Goal: Communication & Community: Ask a question

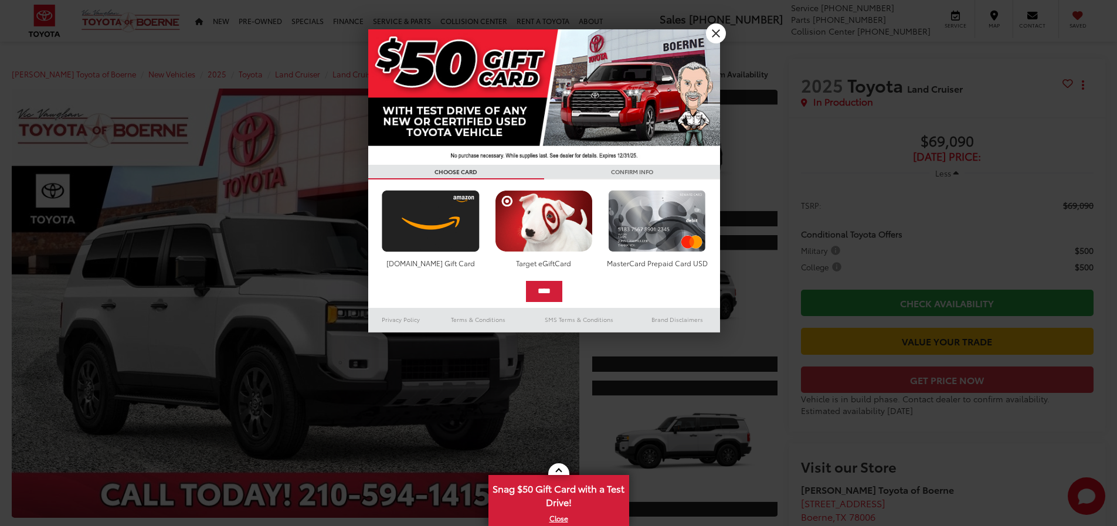
scroll to position [117, 0]
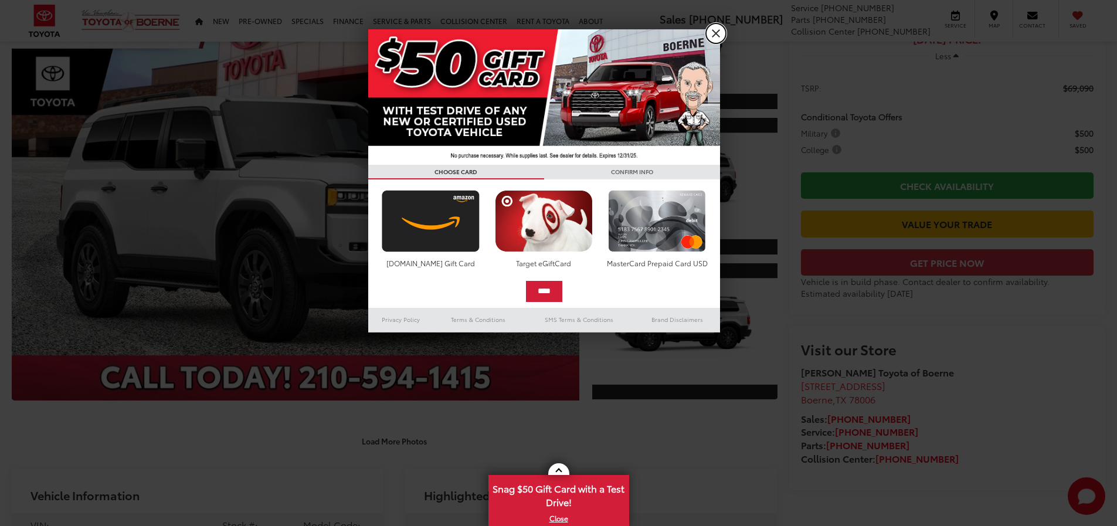
click at [709, 32] on link "X" at bounding box center [716, 33] width 20 height 20
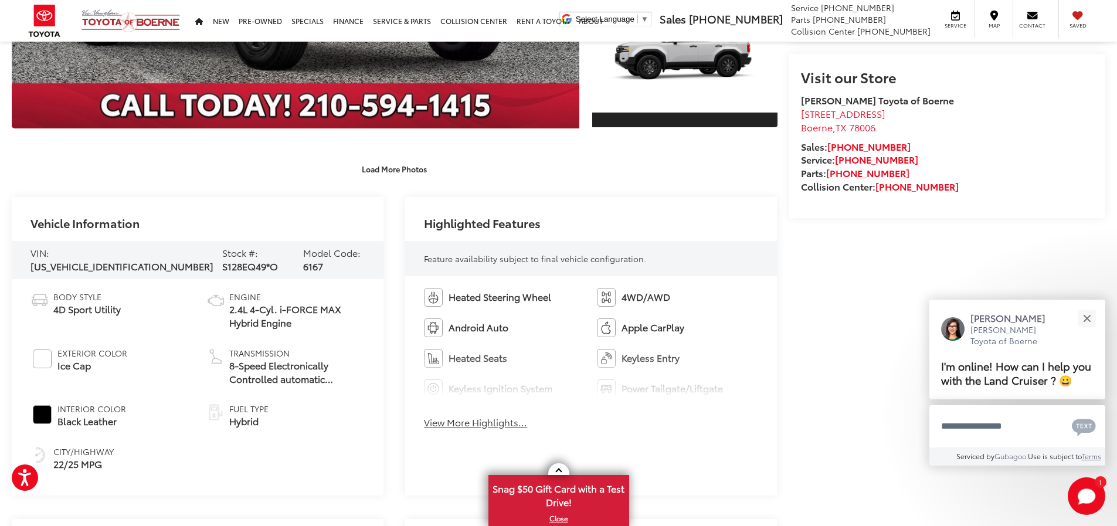
scroll to position [410, 0]
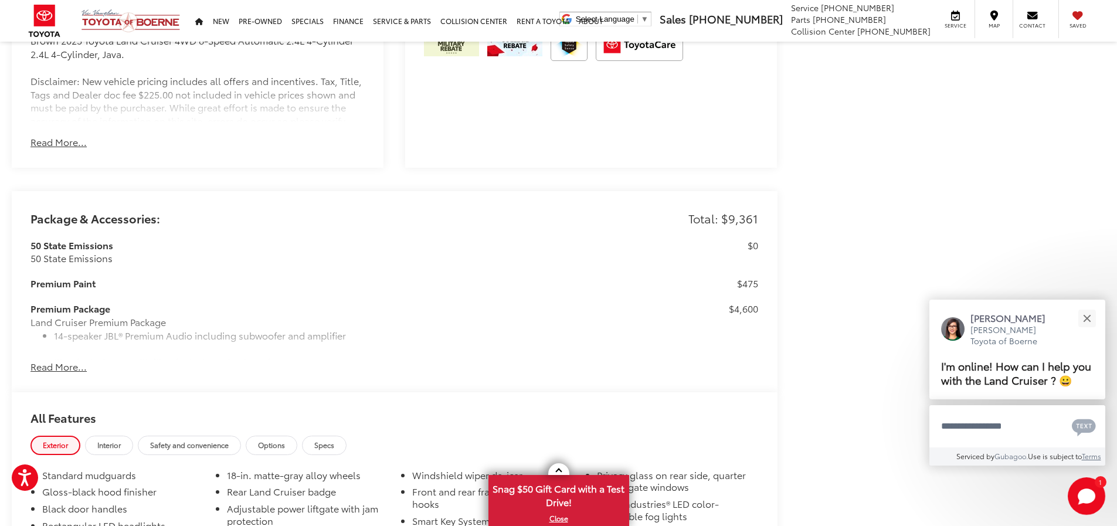
scroll to position [938, 0]
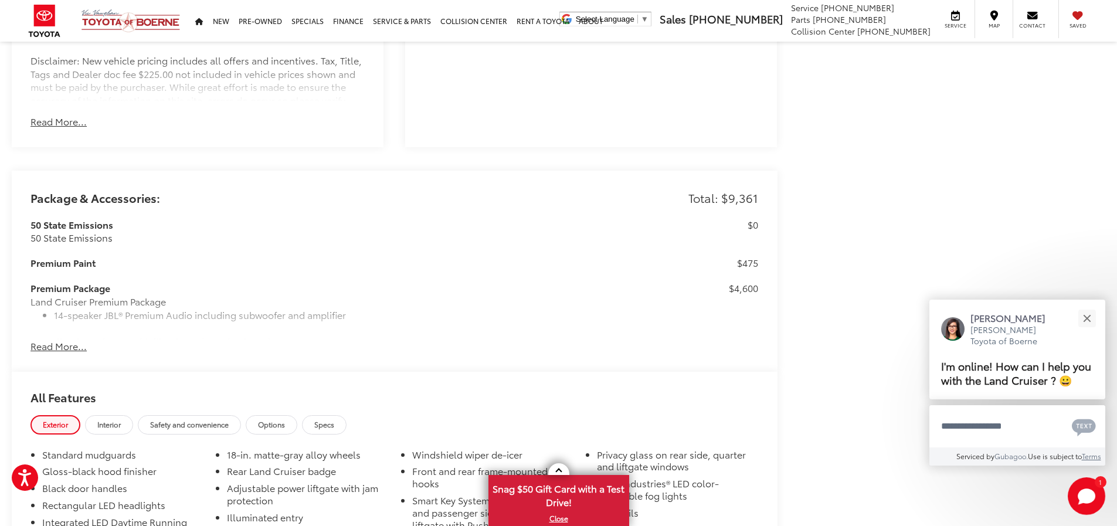
click at [49, 346] on button "Read More..." at bounding box center [58, 345] width 56 height 13
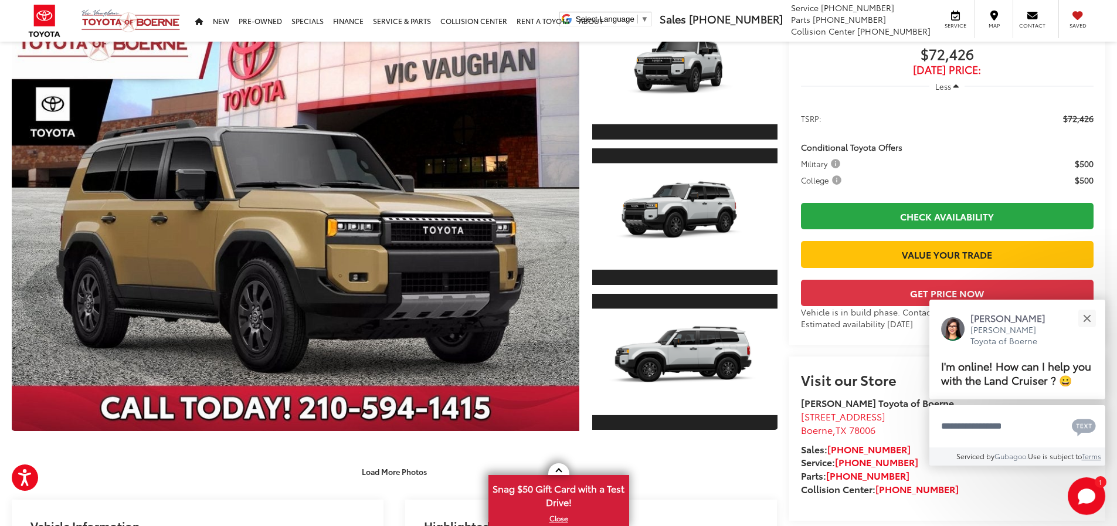
scroll to position [0, 0]
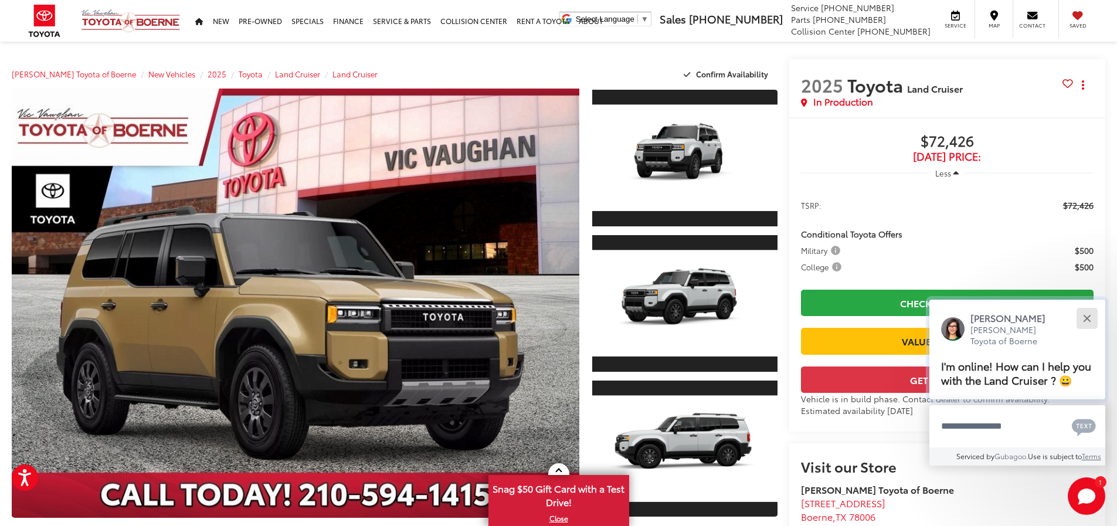
click at [1087, 316] on div "Close" at bounding box center [1087, 318] width 8 height 8
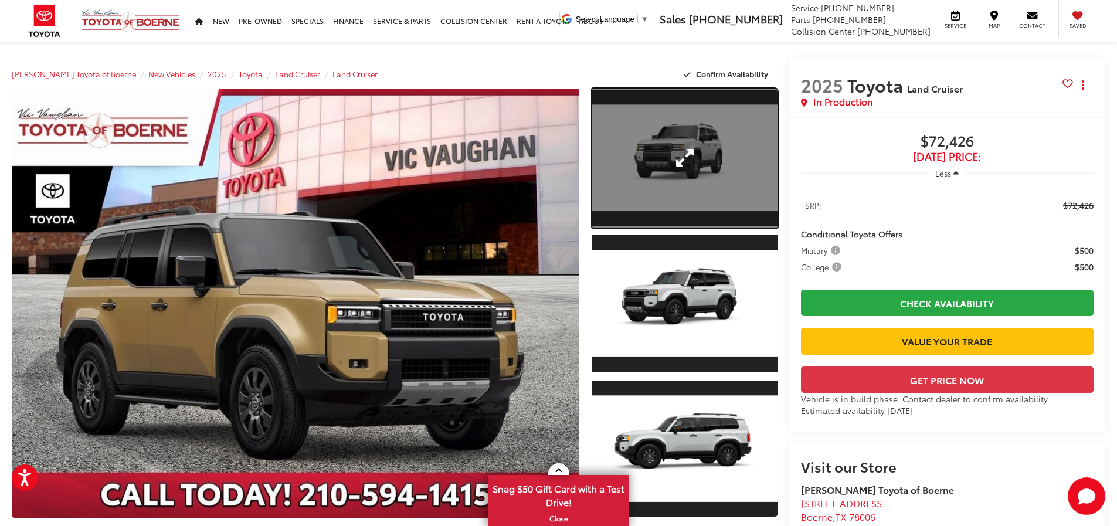
click at [685, 185] on link "Expand Photo 1" at bounding box center [684, 158] width 185 height 139
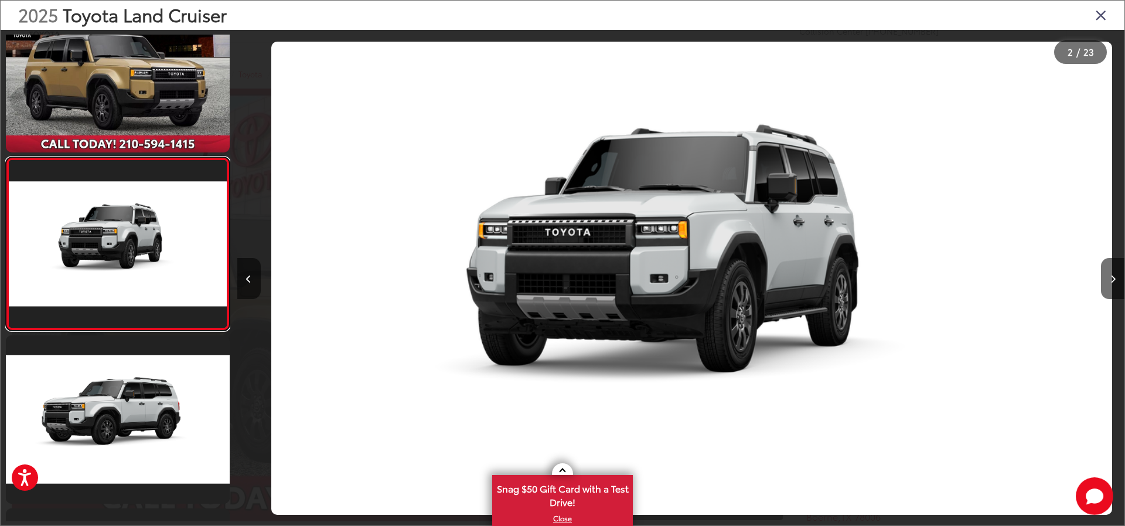
scroll to position [0, 887]
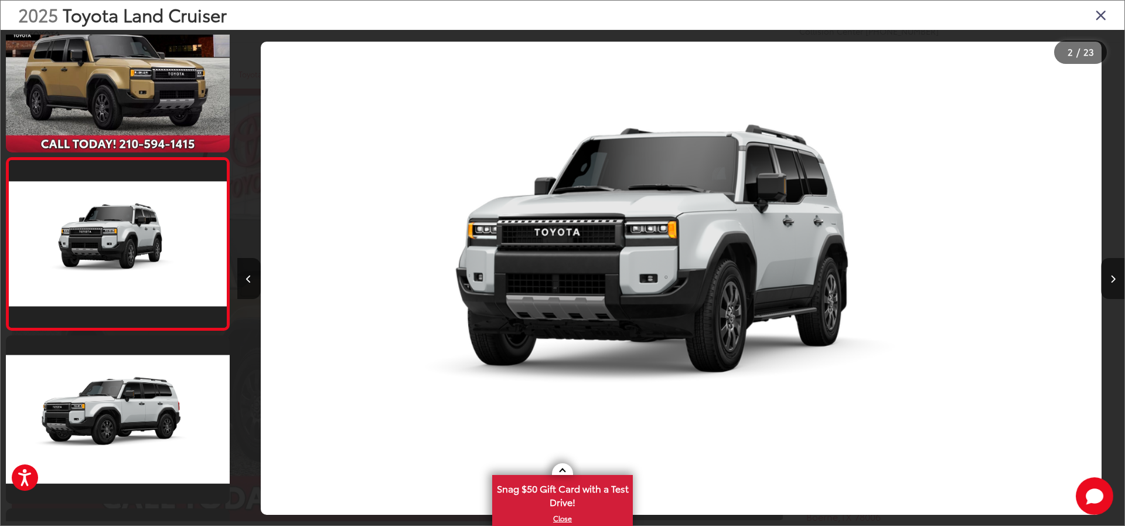
click at [1112, 277] on icon "Next image" at bounding box center [1113, 279] width 5 height 8
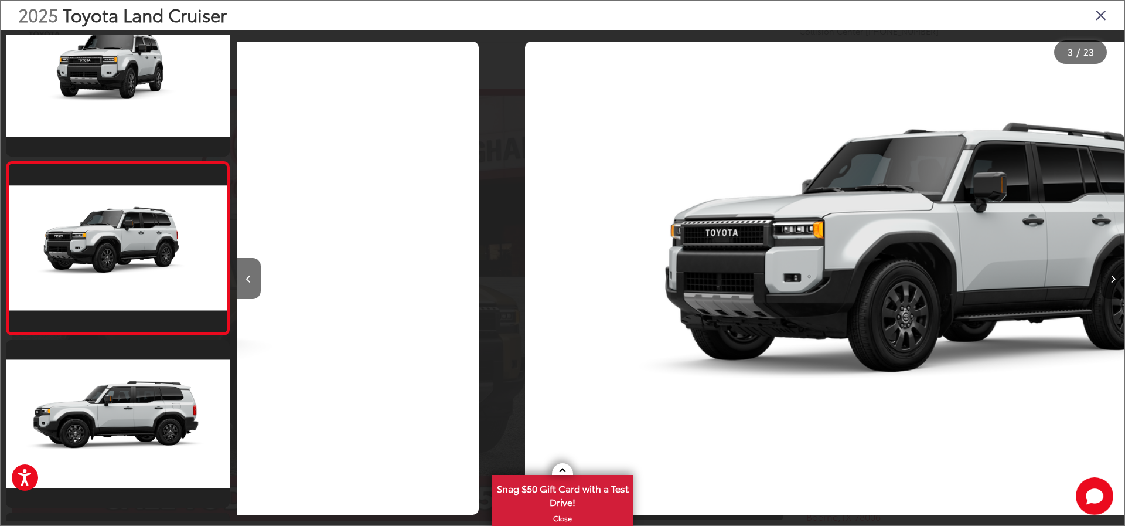
scroll to position [223, 0]
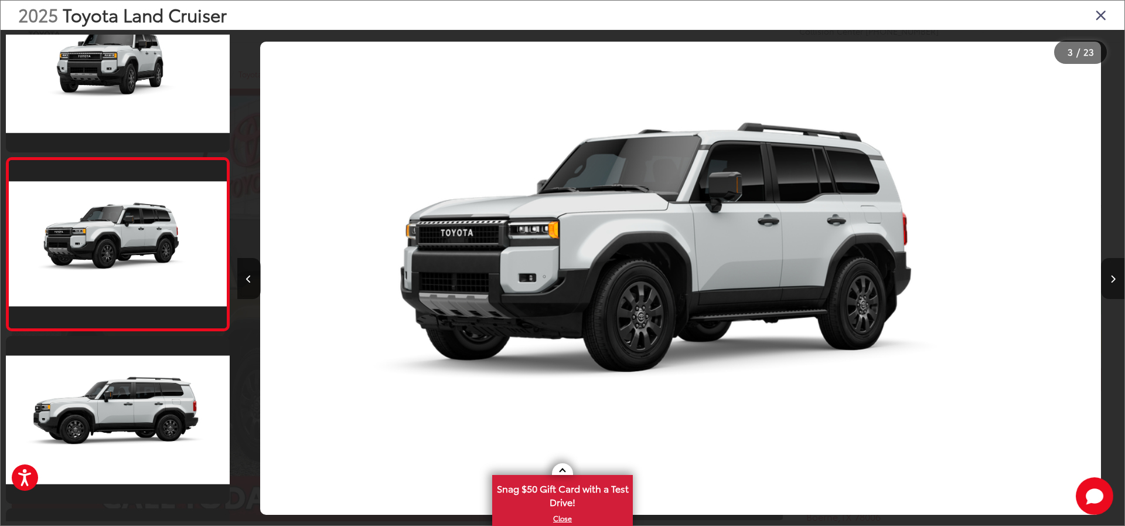
click at [1114, 278] on icon "Next image" at bounding box center [1113, 279] width 5 height 8
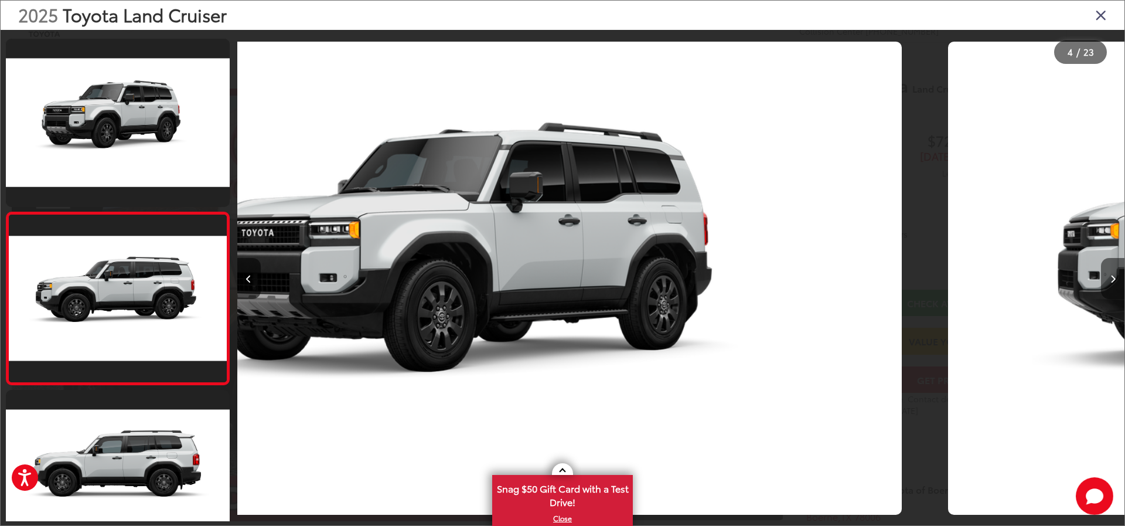
scroll to position [396, 0]
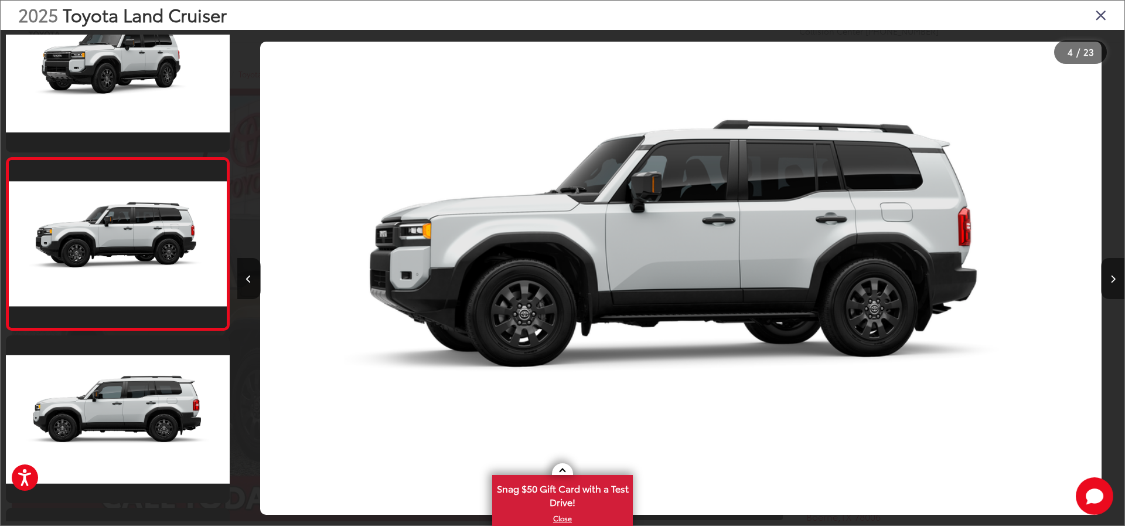
click at [1115, 279] on icon "Next image" at bounding box center [1113, 279] width 5 height 8
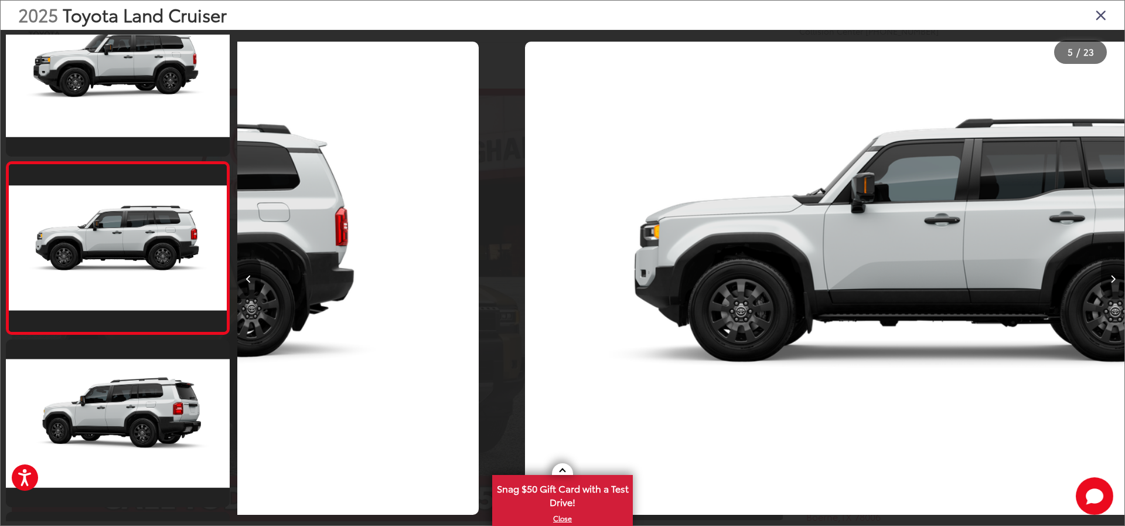
scroll to position [568, 0]
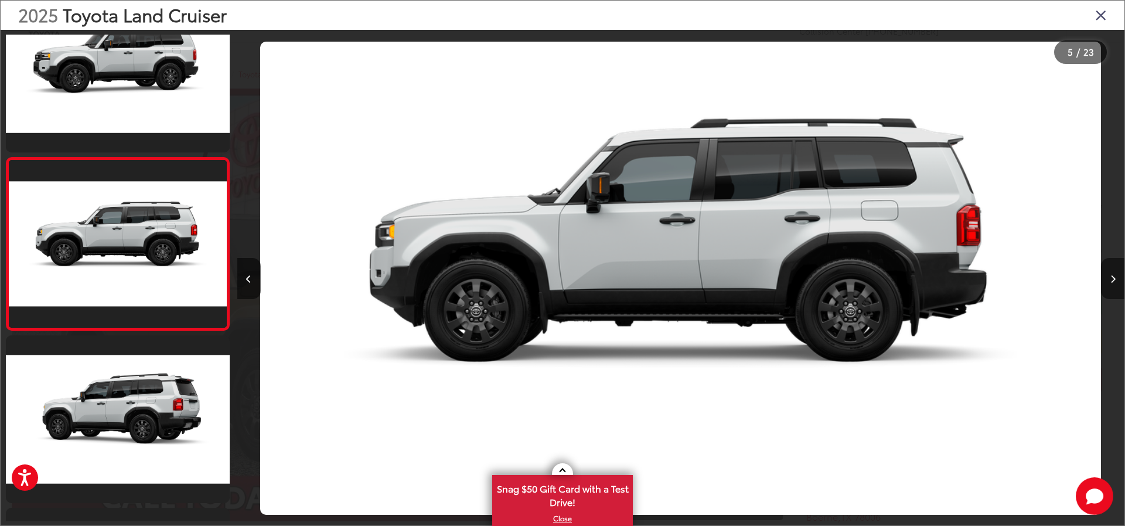
click at [1116, 281] on button "Next image" at bounding box center [1112, 278] width 23 height 41
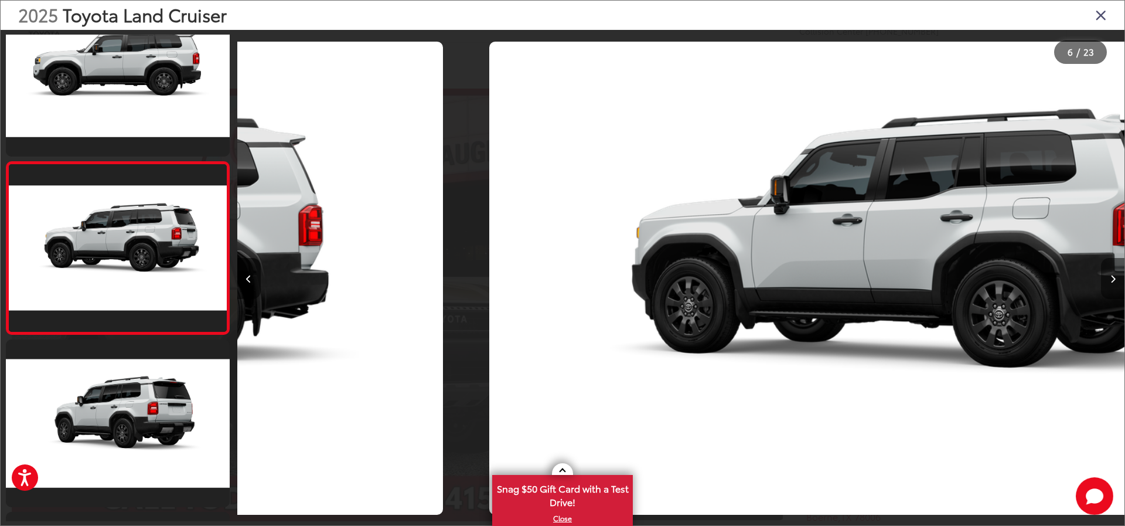
scroll to position [740, 0]
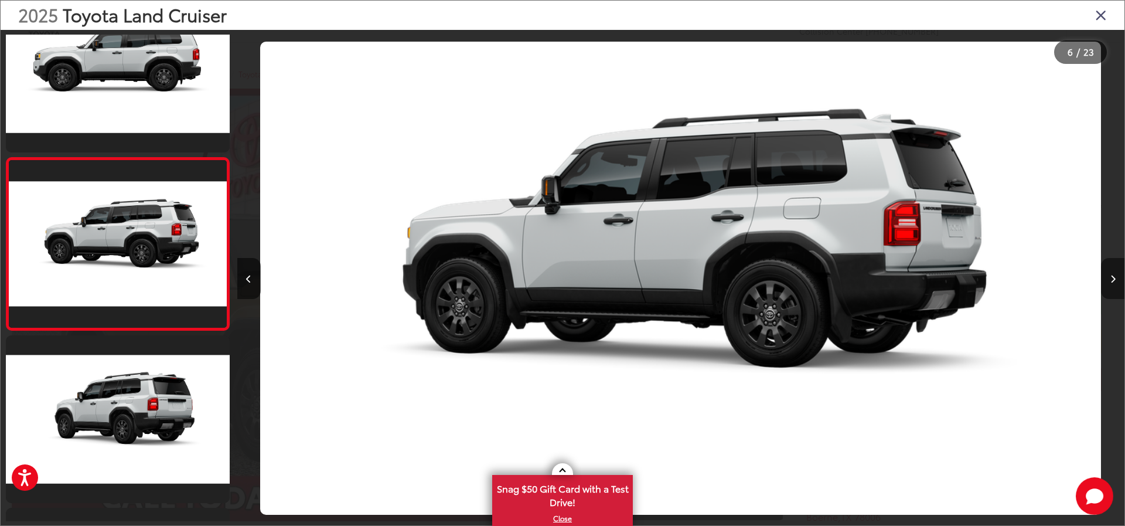
click at [1116, 281] on button "Next image" at bounding box center [1112, 278] width 23 height 41
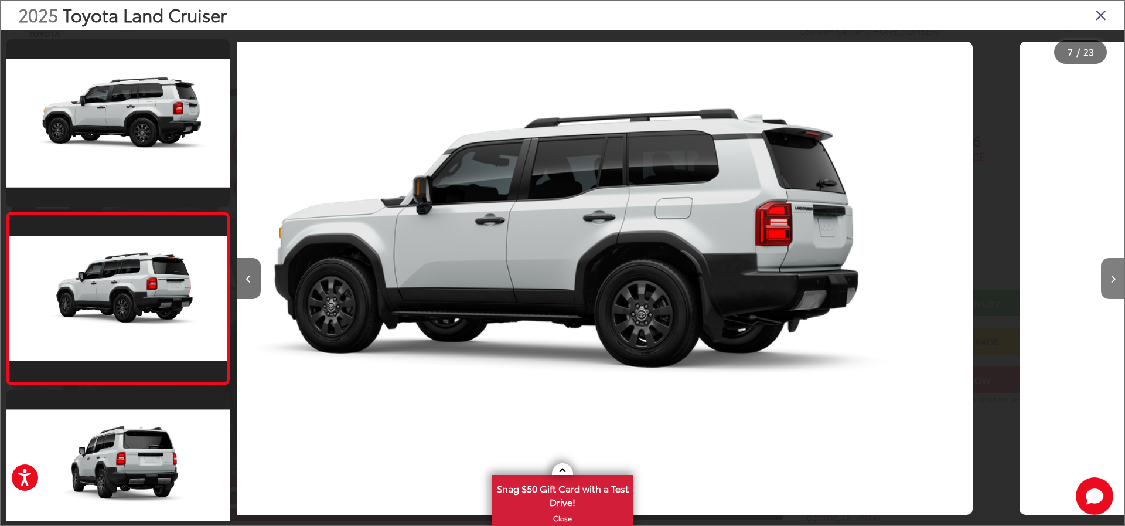
scroll to position [0, 0]
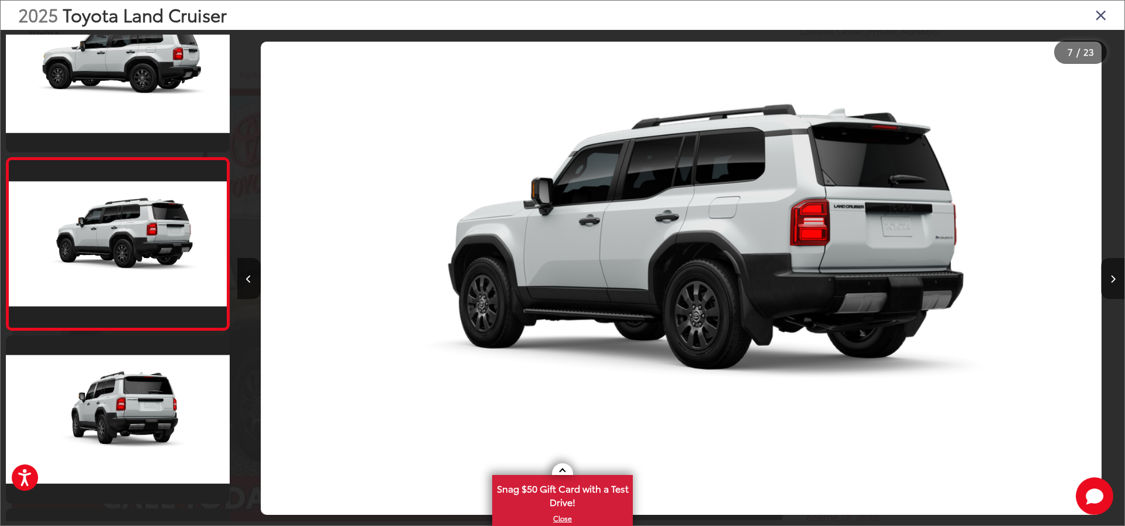
click at [1116, 283] on button "Next image" at bounding box center [1112, 278] width 23 height 41
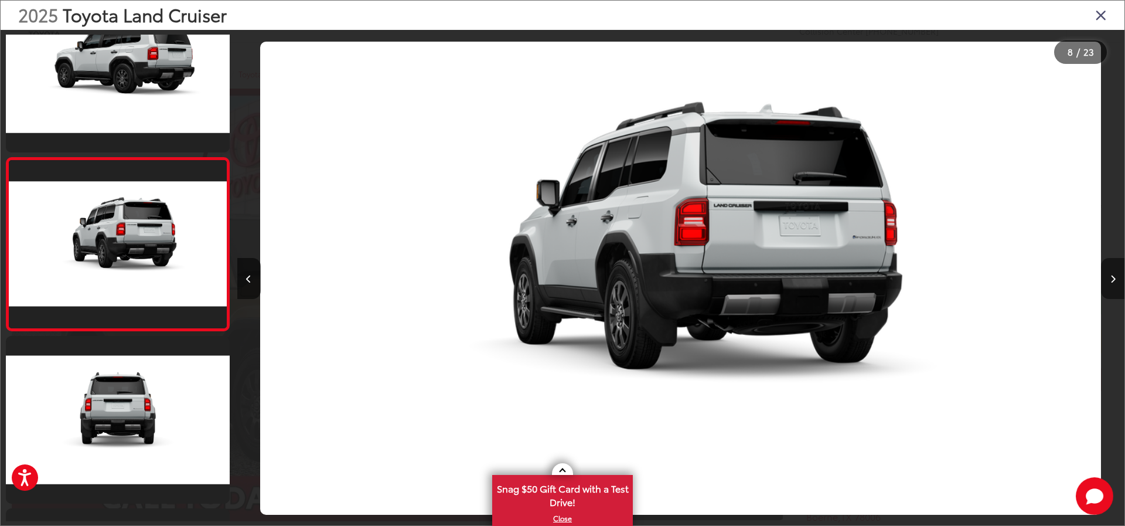
click at [1116, 283] on button "Next image" at bounding box center [1112, 278] width 23 height 41
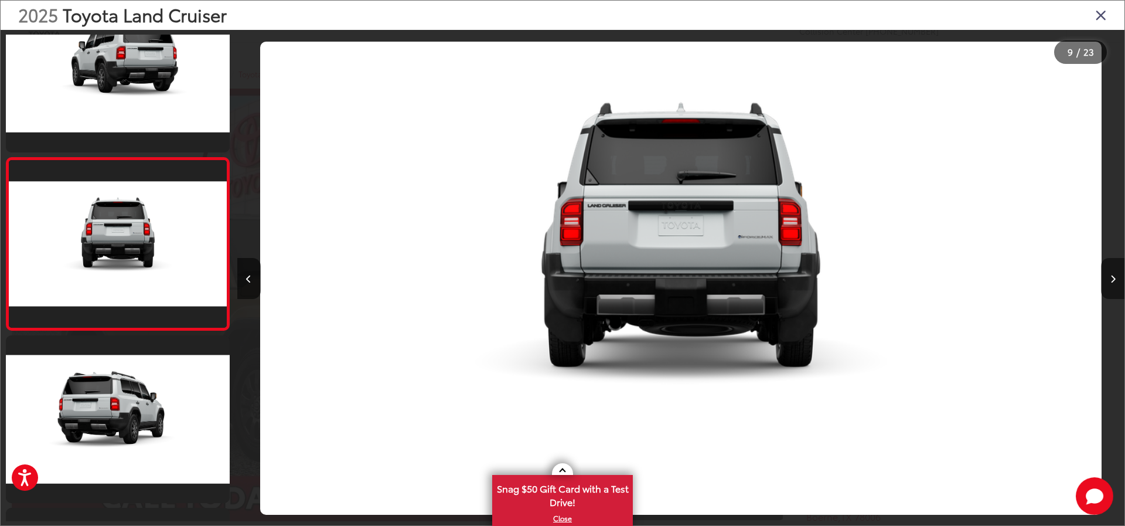
click at [1116, 283] on button "Next image" at bounding box center [1112, 278] width 23 height 41
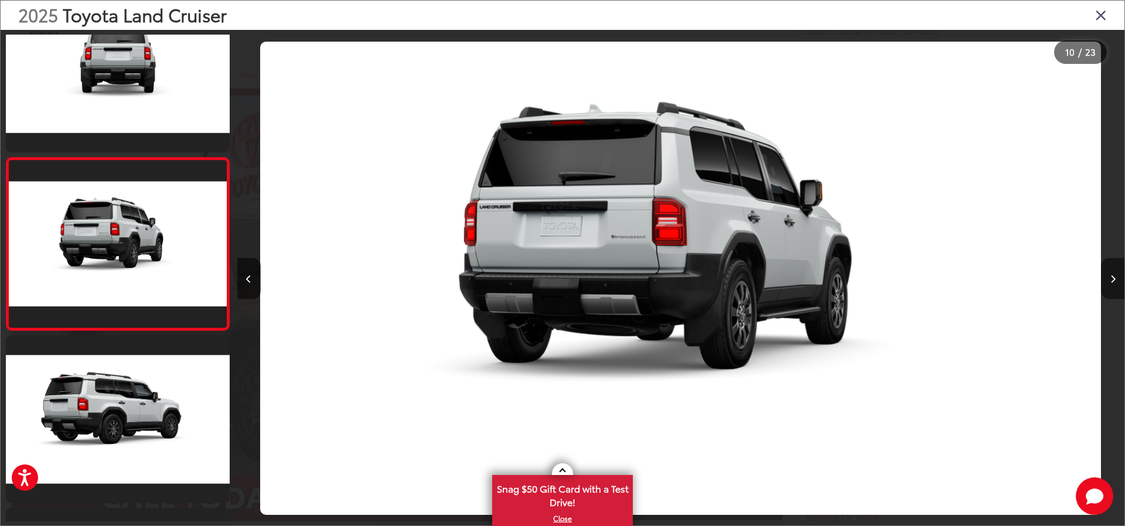
click at [1116, 283] on button "Next image" at bounding box center [1112, 278] width 23 height 41
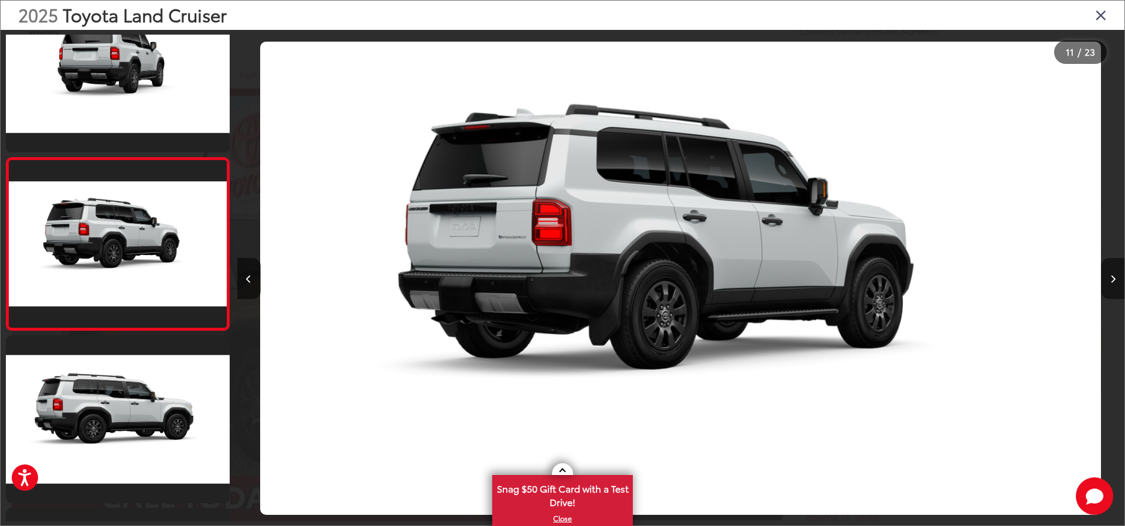
click at [1116, 284] on button "Next image" at bounding box center [1112, 278] width 23 height 41
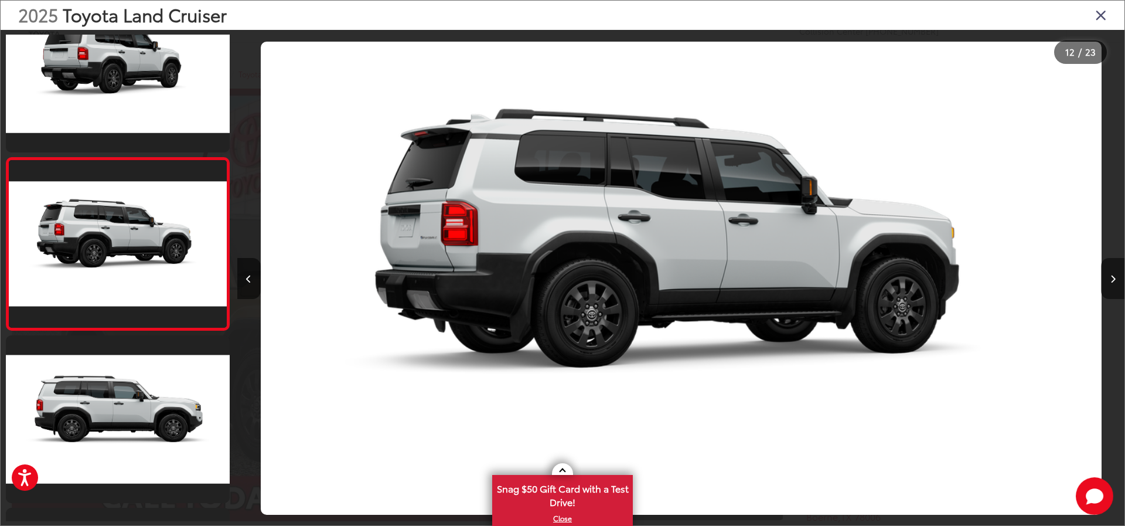
click at [1116, 284] on button "Next image" at bounding box center [1112, 278] width 23 height 41
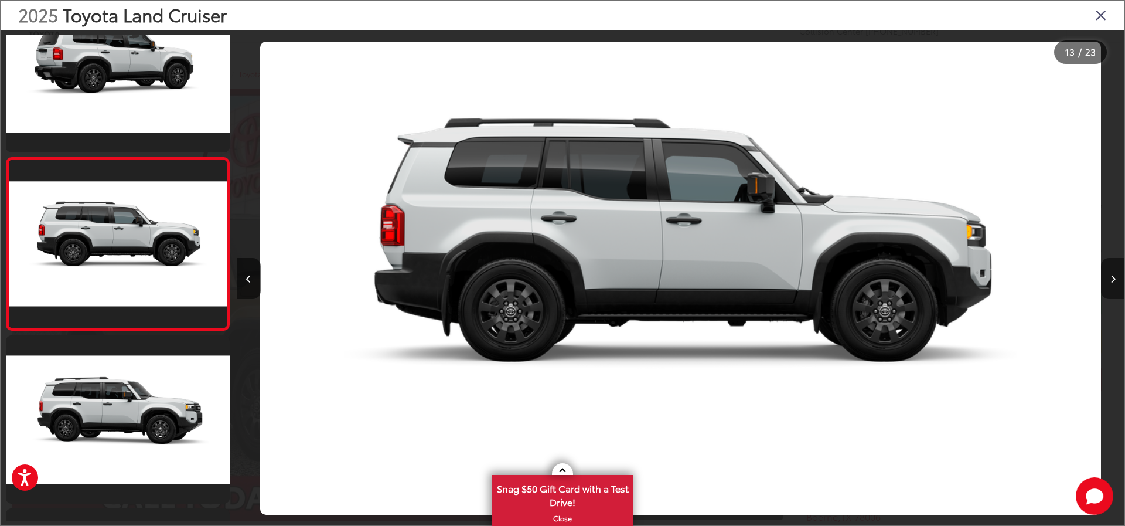
click at [1116, 288] on button "Next image" at bounding box center [1112, 278] width 23 height 41
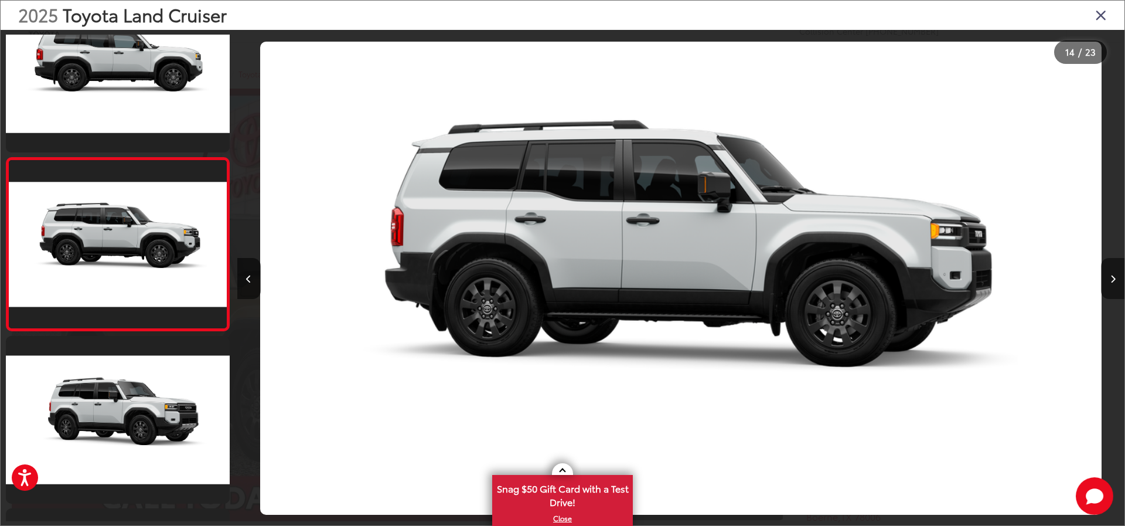
click at [1116, 288] on button "Next image" at bounding box center [1112, 278] width 23 height 41
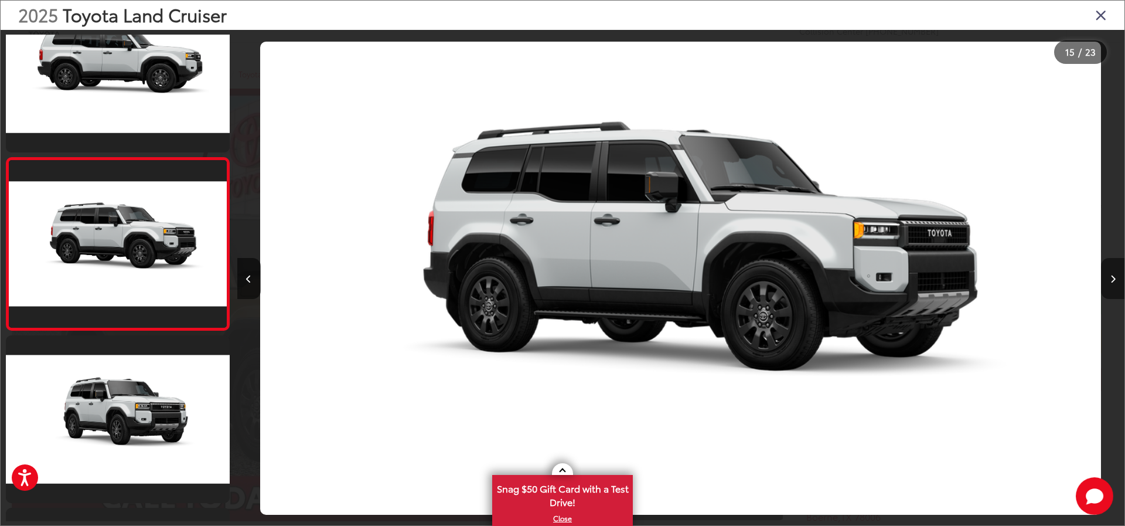
click at [1116, 288] on button "Next image" at bounding box center [1112, 278] width 23 height 41
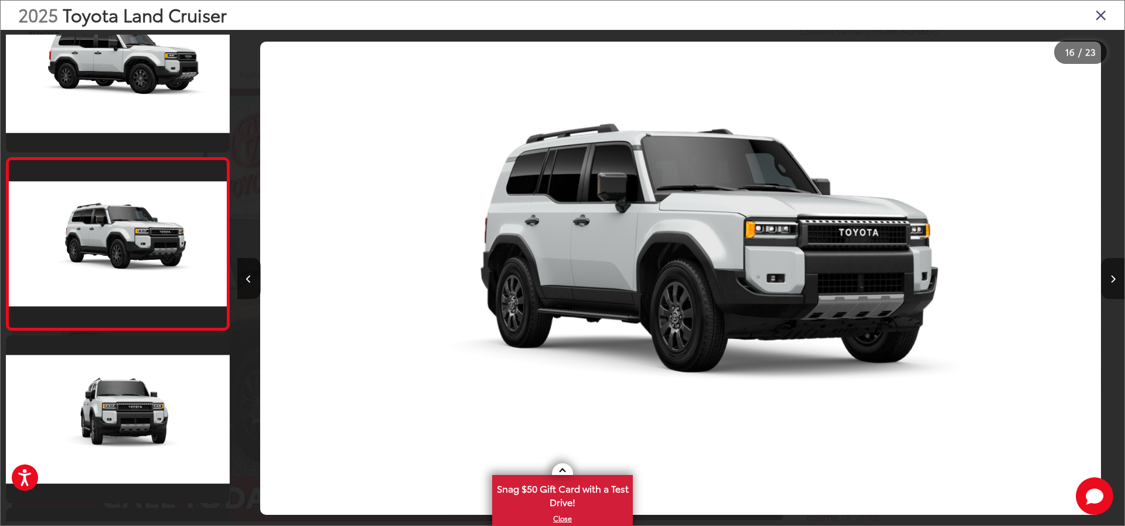
click at [1116, 288] on button "Next image" at bounding box center [1112, 278] width 23 height 41
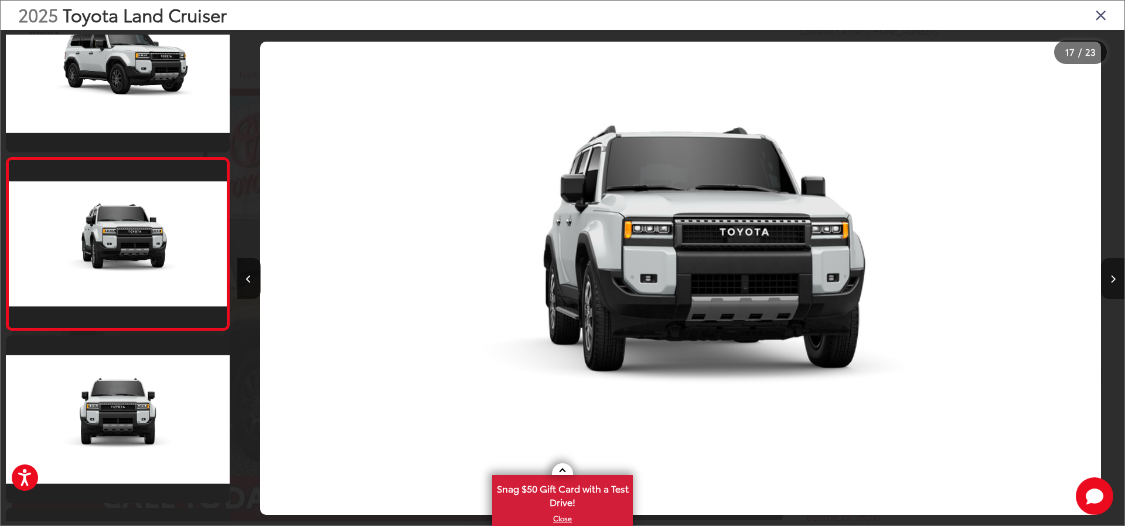
click at [1116, 288] on button "Next image" at bounding box center [1112, 278] width 23 height 41
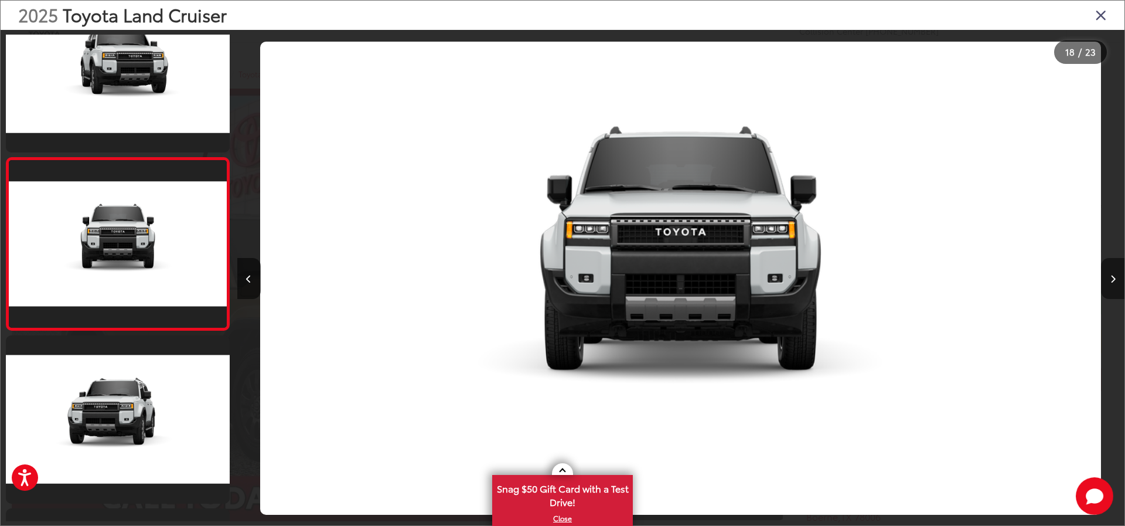
click at [1116, 288] on button "Next image" at bounding box center [1112, 278] width 23 height 41
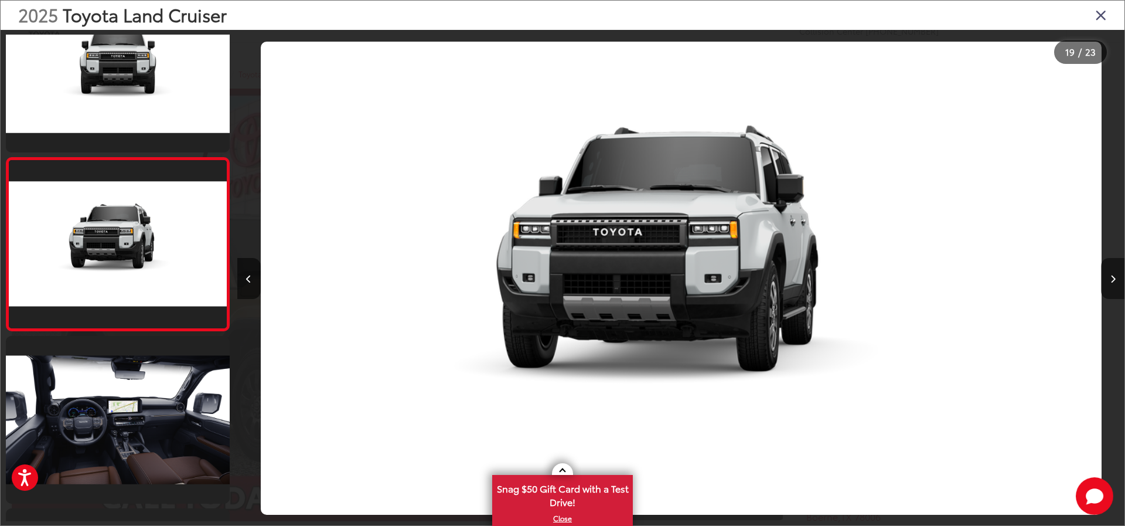
click at [1116, 288] on button "Next image" at bounding box center [1112, 278] width 23 height 41
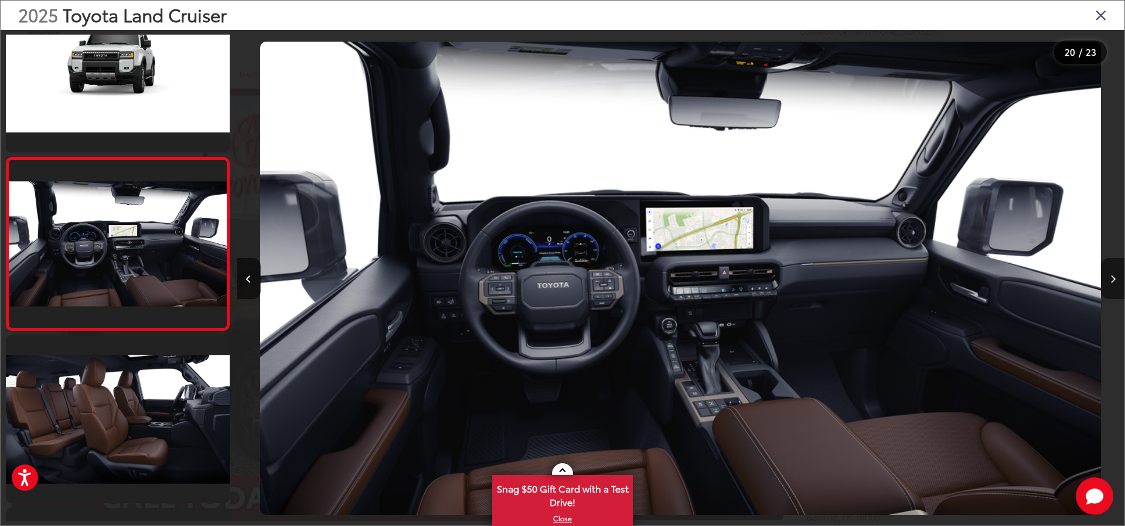
click at [1116, 288] on button "Next image" at bounding box center [1112, 278] width 23 height 41
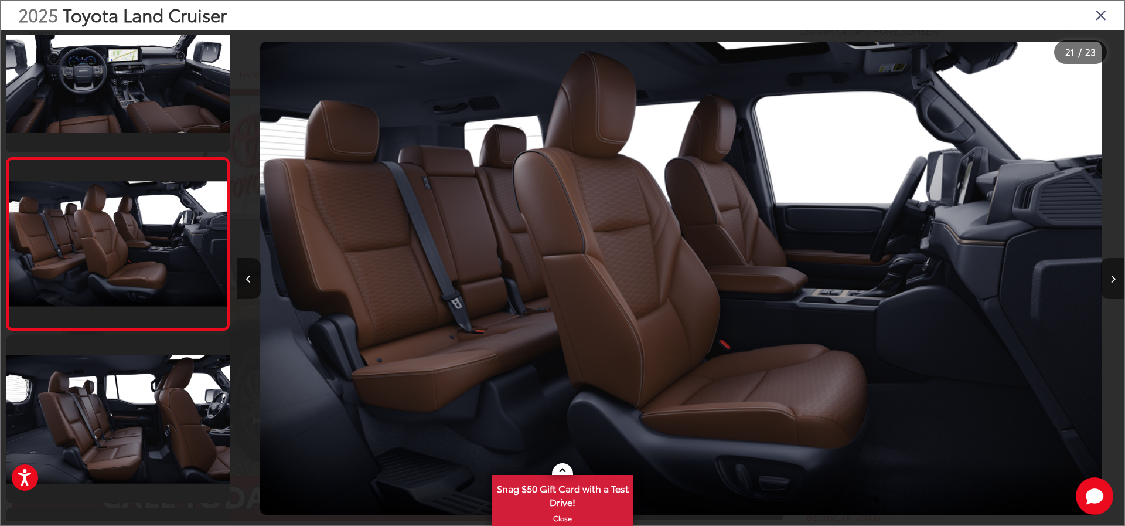
click at [1116, 288] on button "Next image" at bounding box center [1112, 278] width 23 height 41
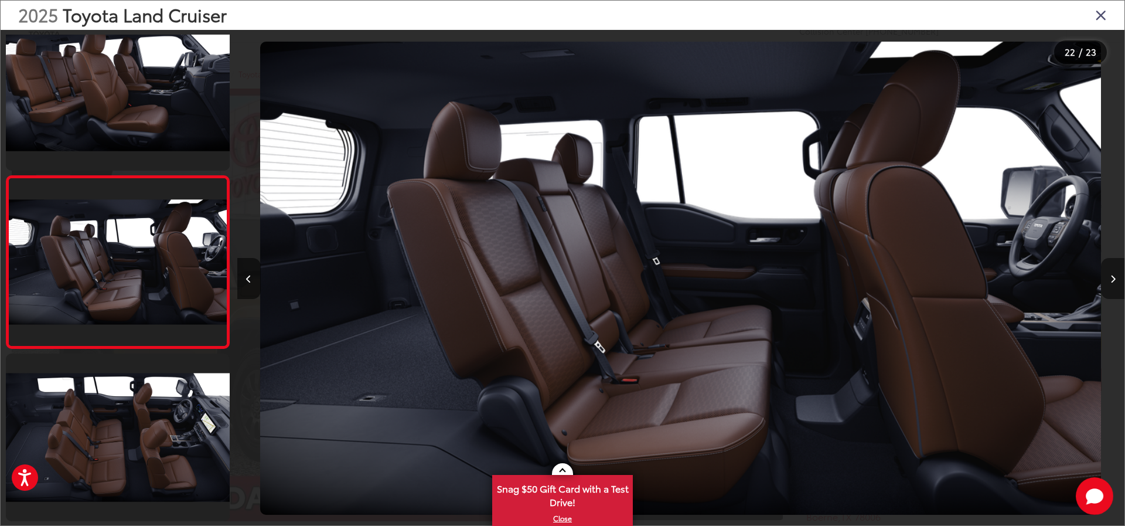
click at [1116, 288] on button "Next image" at bounding box center [1112, 278] width 23 height 41
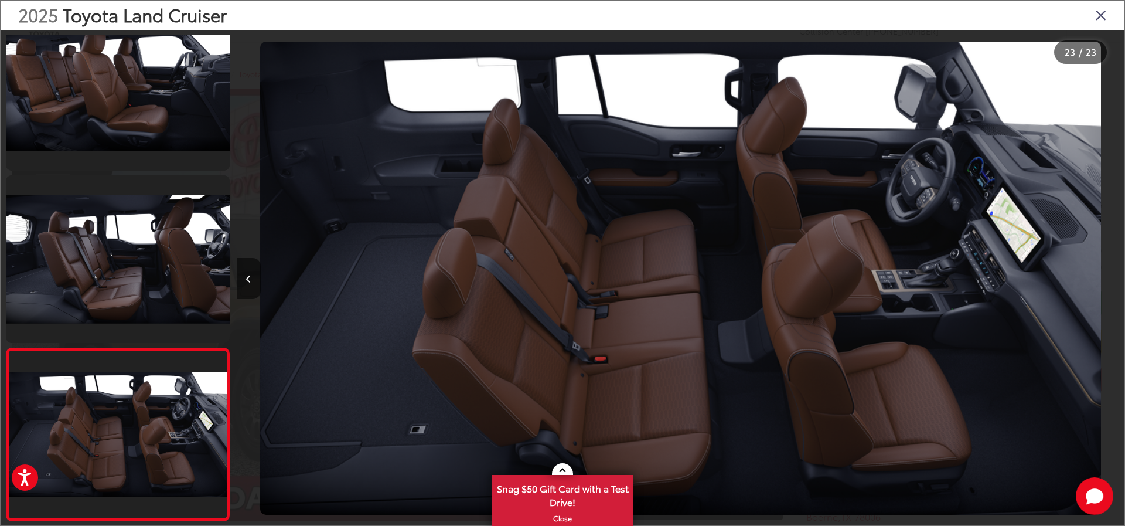
click at [1116, 288] on div at bounding box center [1014, 278] width 222 height 496
click at [1098, 21] on icon "Close gallery" at bounding box center [1101, 14] width 12 height 15
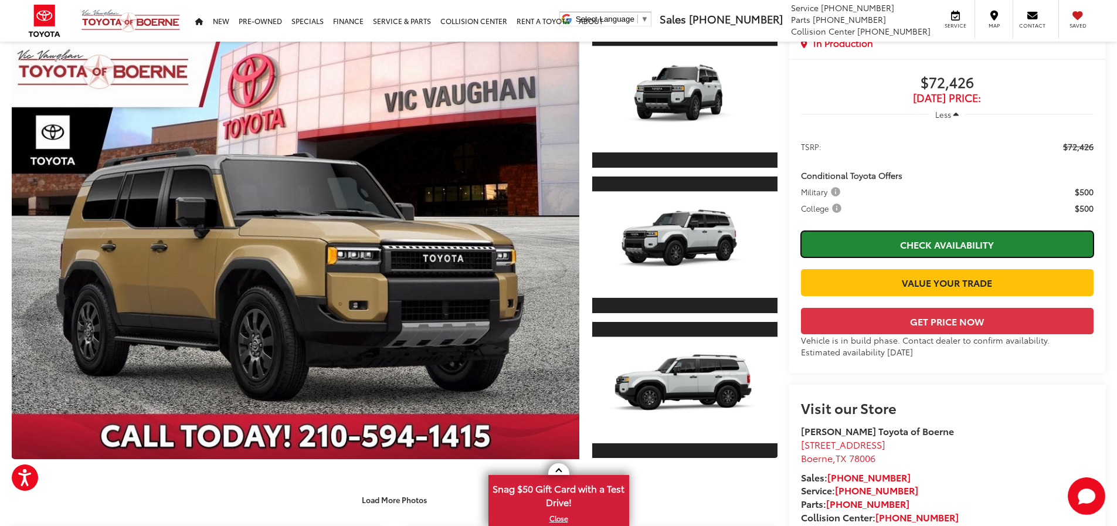
click at [928, 240] on link "Check Availability" at bounding box center [947, 244] width 292 height 26
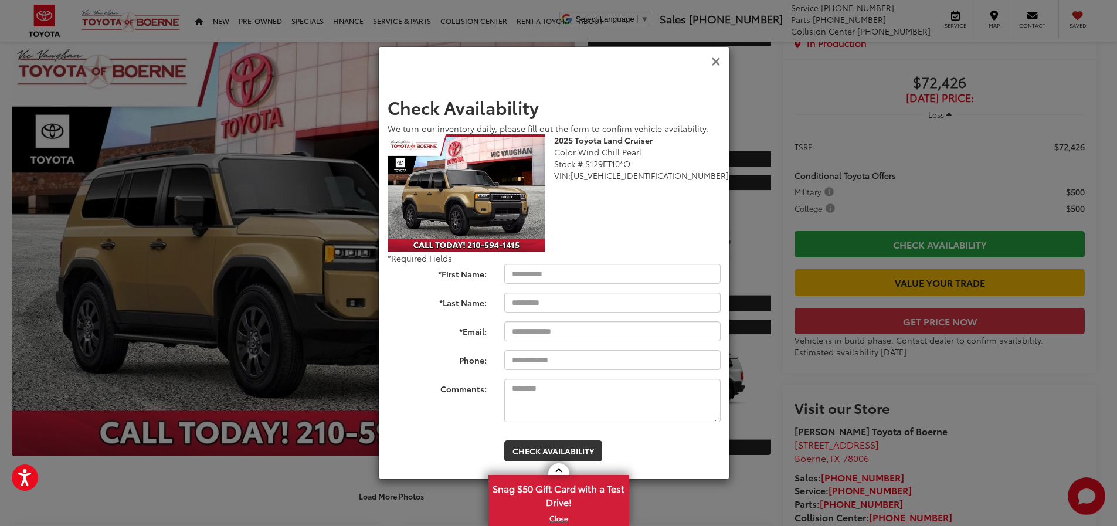
click at [714, 64] on icon "Close" at bounding box center [715, 62] width 9 height 12
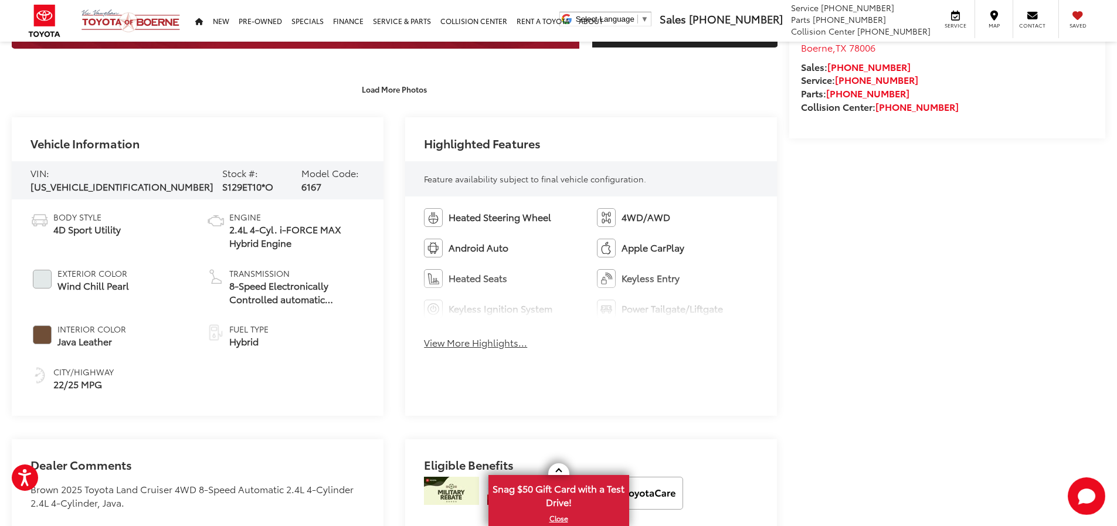
drag, startPoint x: 497, startPoint y: 341, endPoint x: 527, endPoint y: 341, distance: 29.9
click at [496, 341] on button "View More Highlights..." at bounding box center [475, 342] width 103 height 13
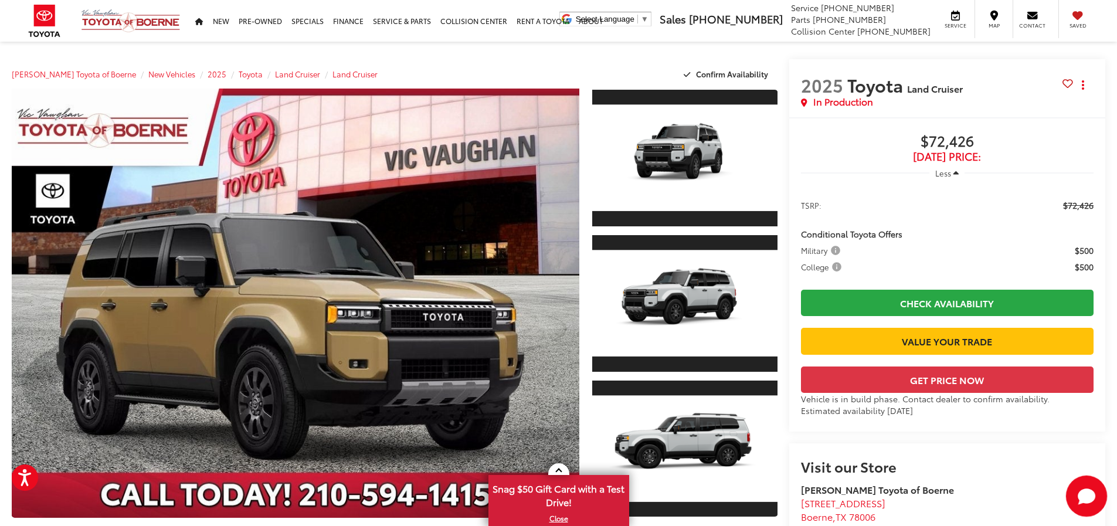
click at [1091, 501] on icon "Start Chat" at bounding box center [1086, 495] width 18 height 15
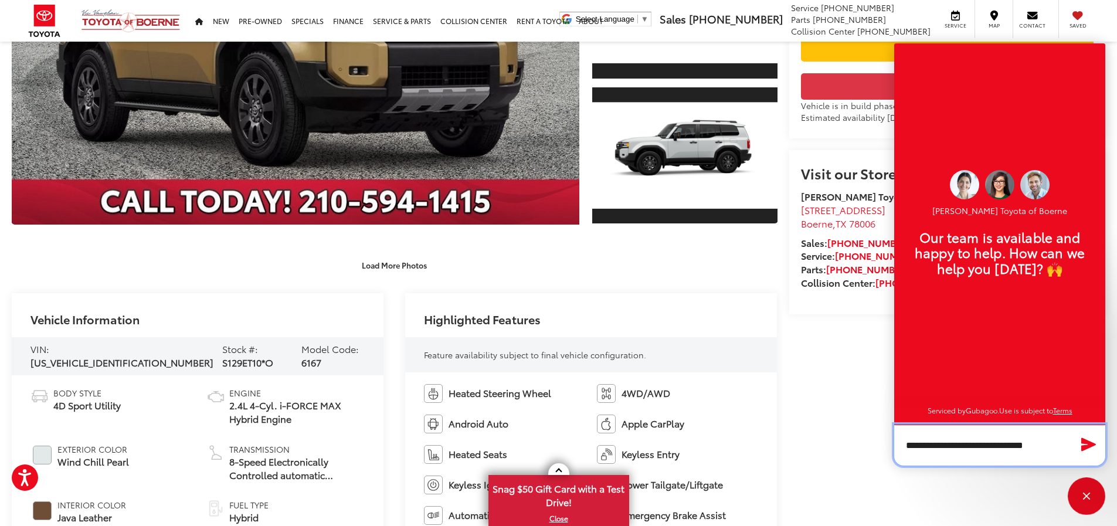
scroll to position [410, 0]
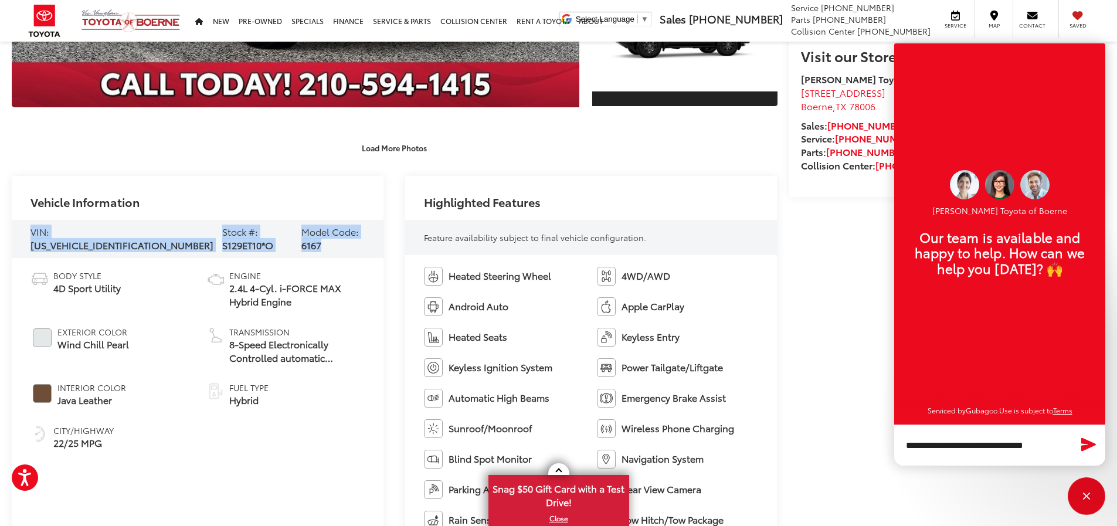
drag, startPoint x: 30, startPoint y: 233, endPoint x: 341, endPoint y: 229, distance: 310.7
click at [341, 229] on div "VIN: [US_VEHICLE_IDENTIFICATION_NUMBER] Stock #: S129ET10*O Model Code: 6167" at bounding box center [198, 239] width 372 height 39
copy div "VIN: [US_VEHICLE_IDENTIFICATION_NUMBER] Stock #: S129ET10*O Model Code: 6167"
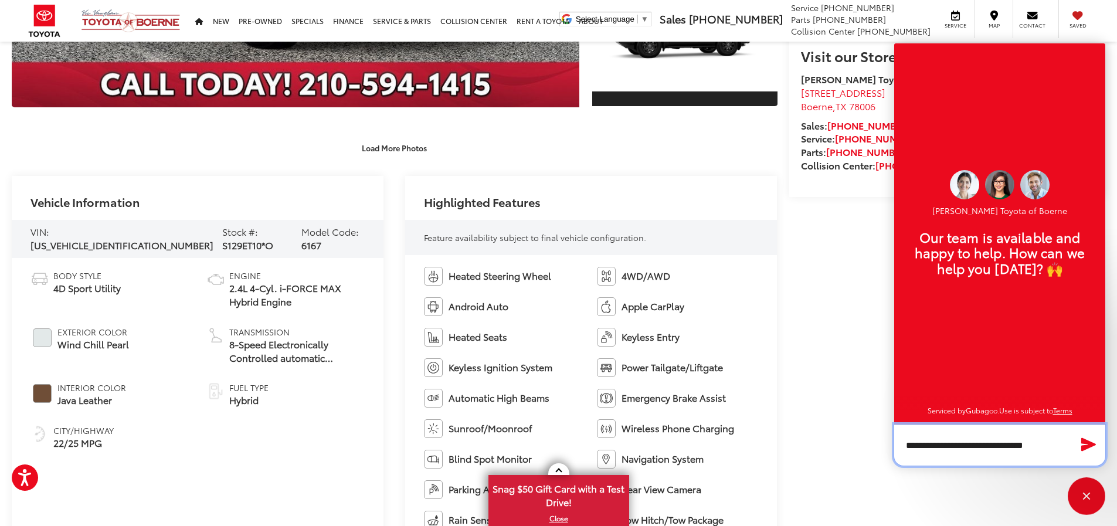
click at [1049, 452] on textarea "**********" at bounding box center [999, 444] width 211 height 41
paste textarea "**********"
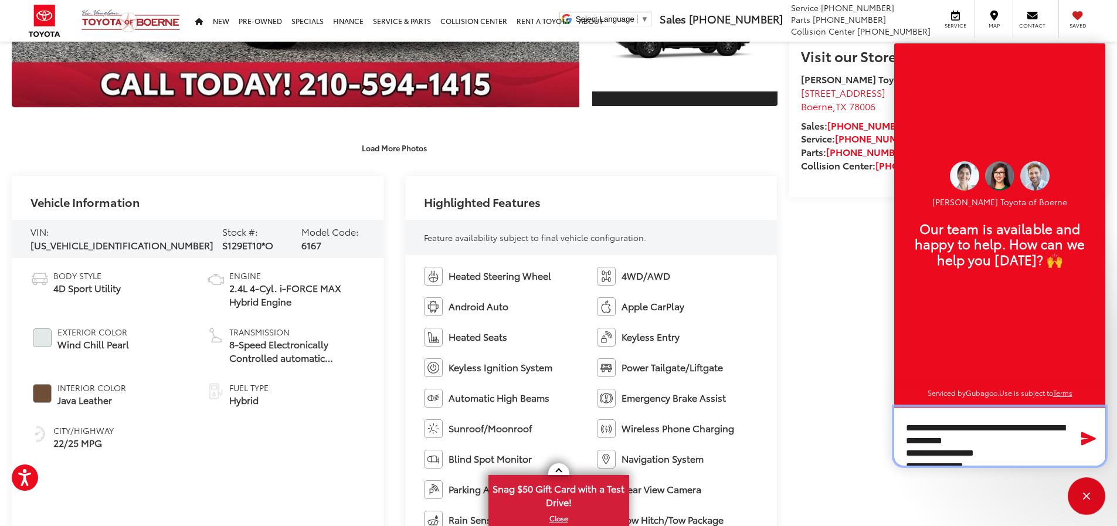
scroll to position [21, 0]
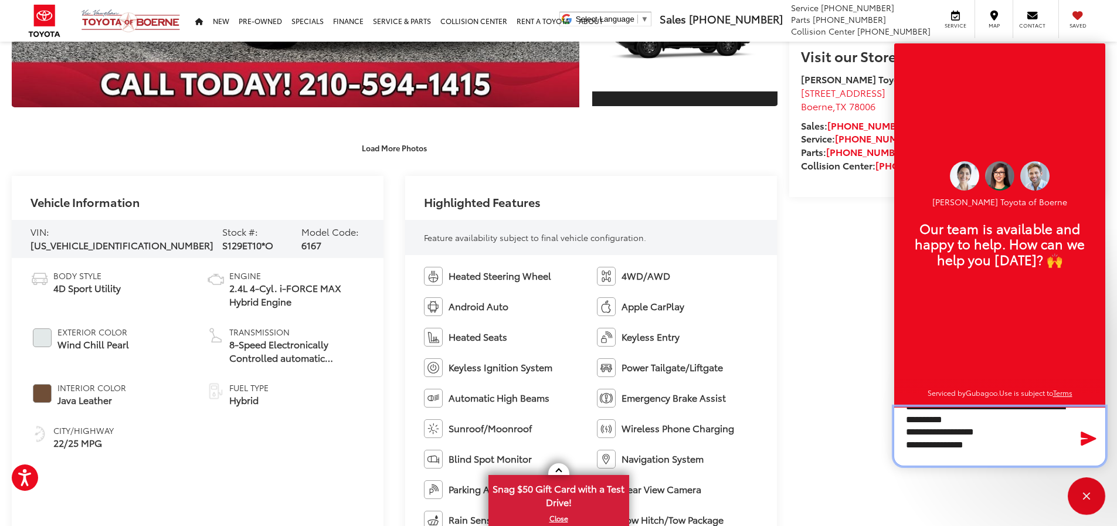
type textarea "**********"
click at [1084, 439] on icon "Send Message" at bounding box center [1088, 438] width 19 height 17
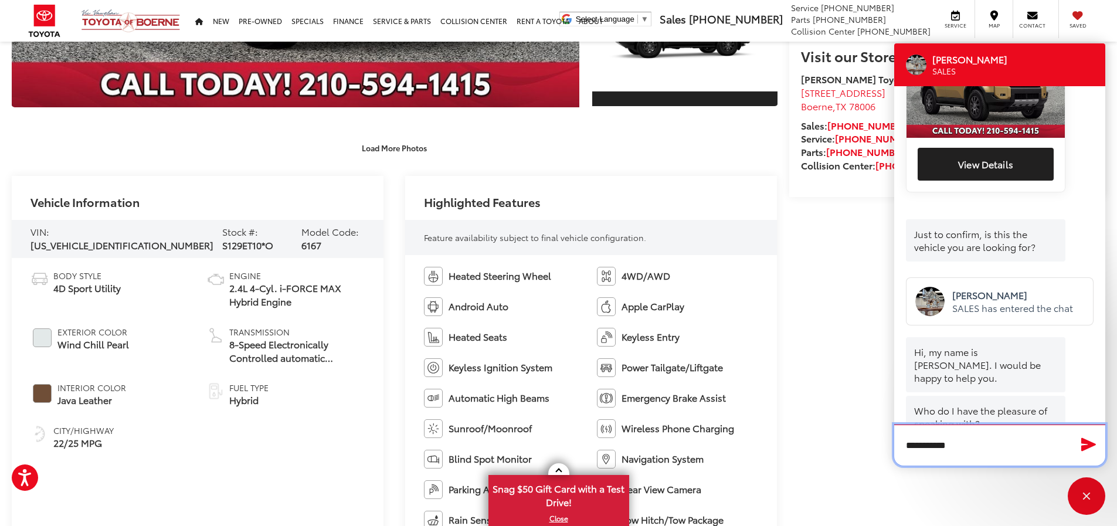
scroll to position [391, 0]
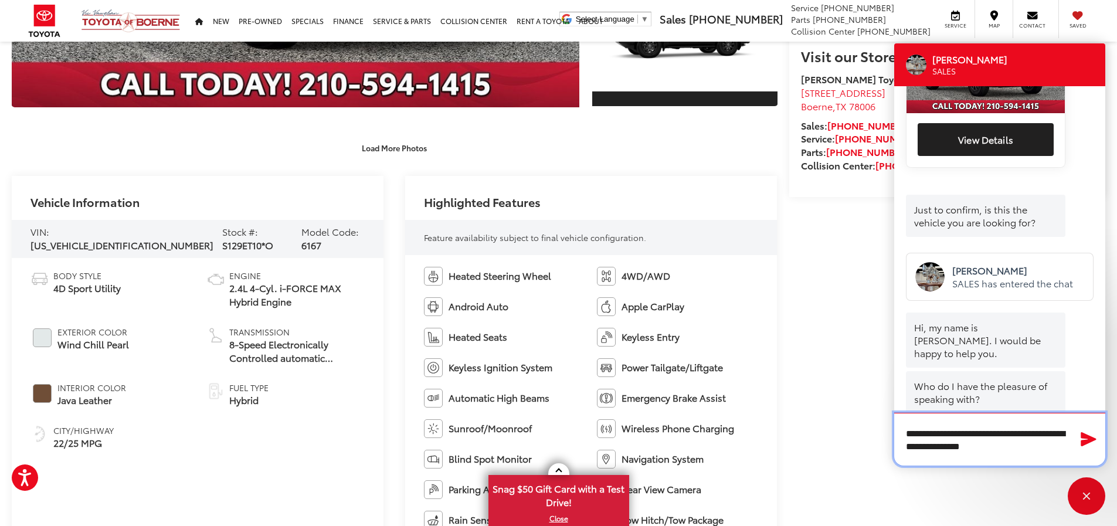
type textarea "**********"
click at [1084, 436] on icon "Send Message" at bounding box center [1088, 439] width 15 height 14
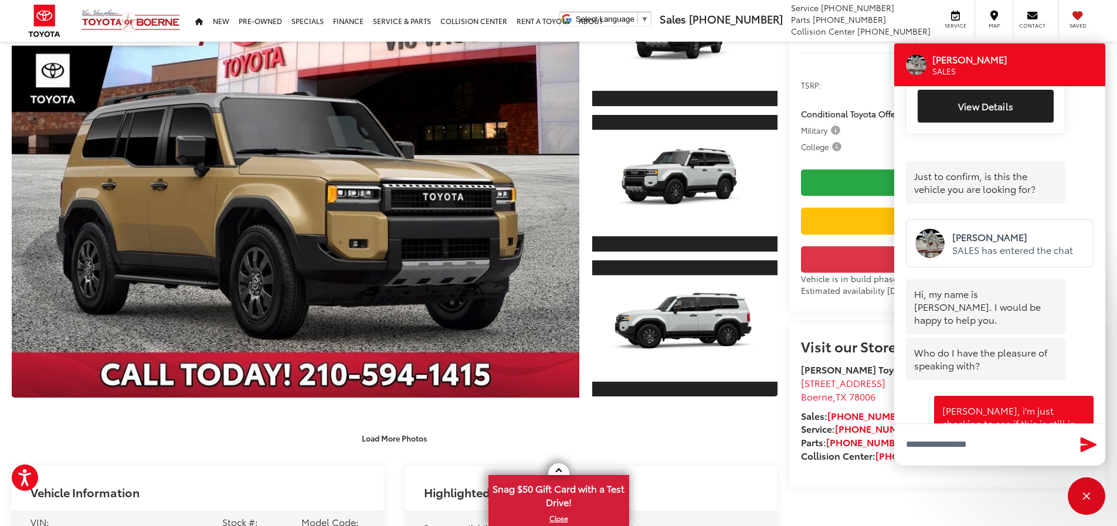
scroll to position [176, 0]
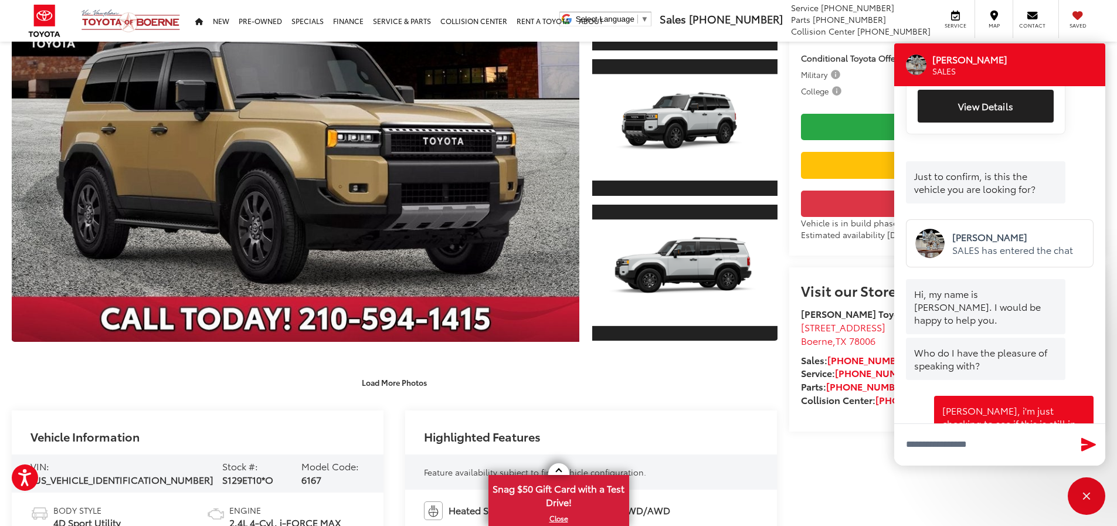
drag, startPoint x: 1063, startPoint y: 60, endPoint x: 987, endPoint y: 70, distance: 76.8
click at [987, 70] on div "[PERSON_NAME]" at bounding box center [999, 64] width 211 height 43
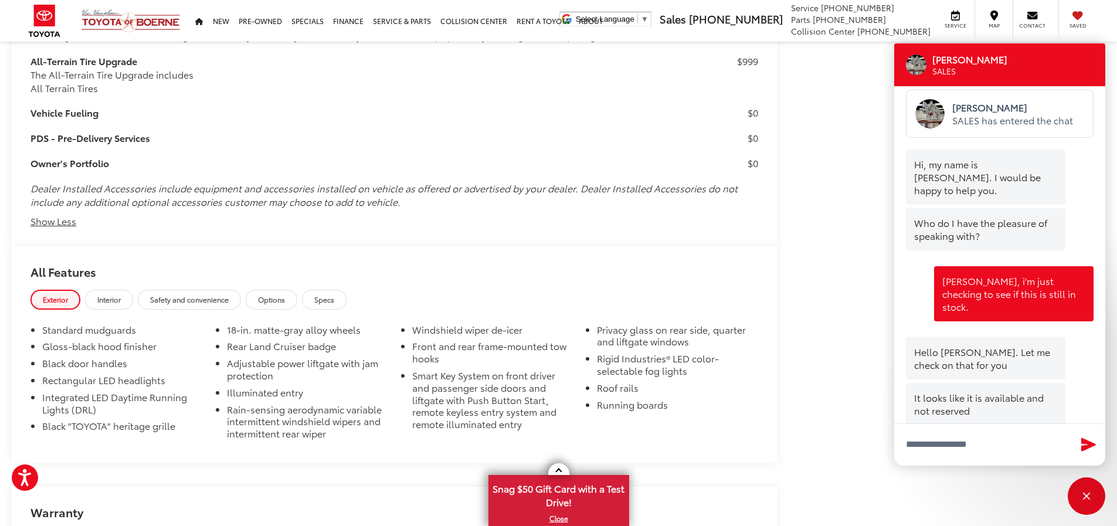
scroll to position [587, 0]
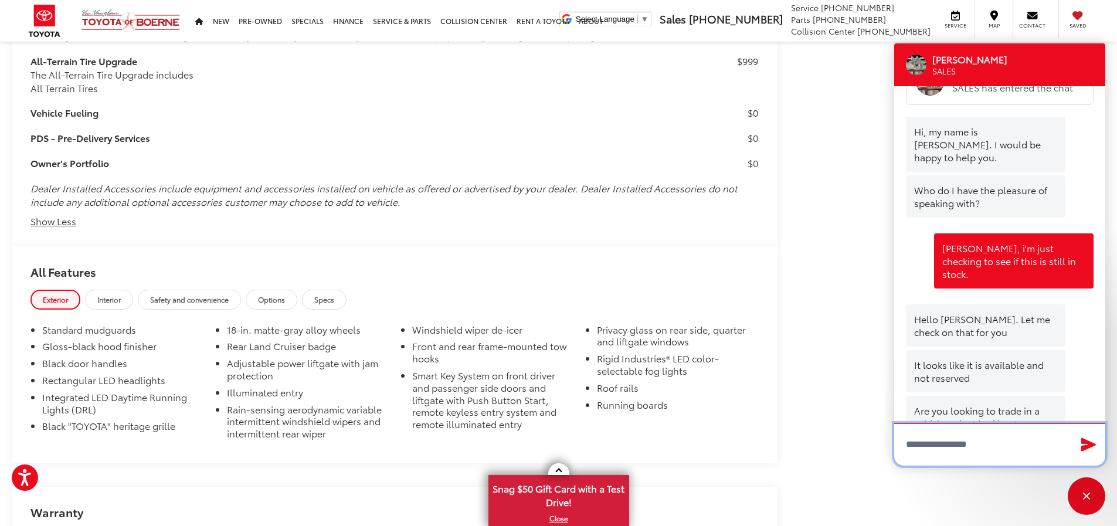
click at [925, 443] on textarea "Type your message" at bounding box center [999, 444] width 211 height 42
type textarea "**********"
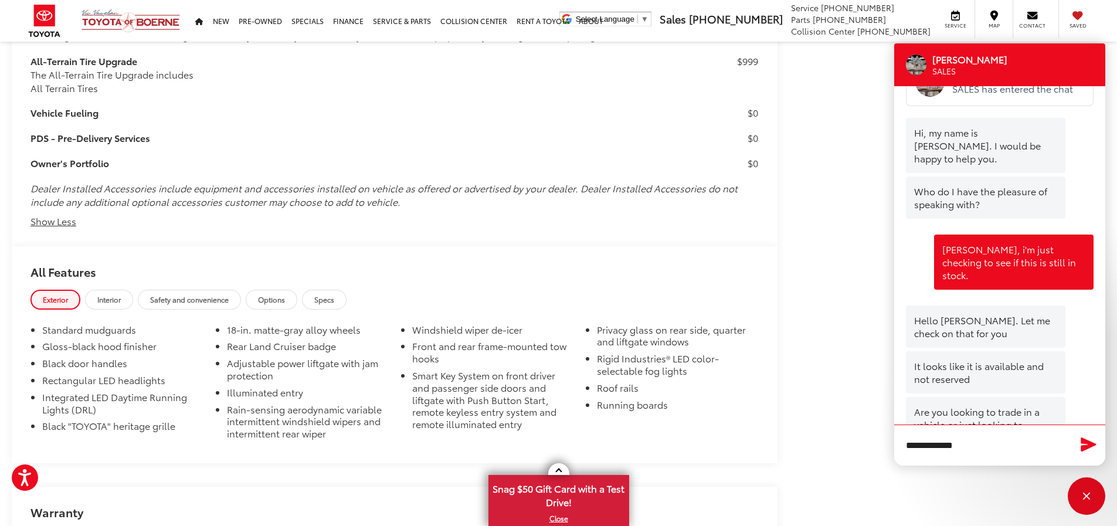
click at [1091, 443] on icon "Send Message" at bounding box center [1088, 444] width 15 height 14
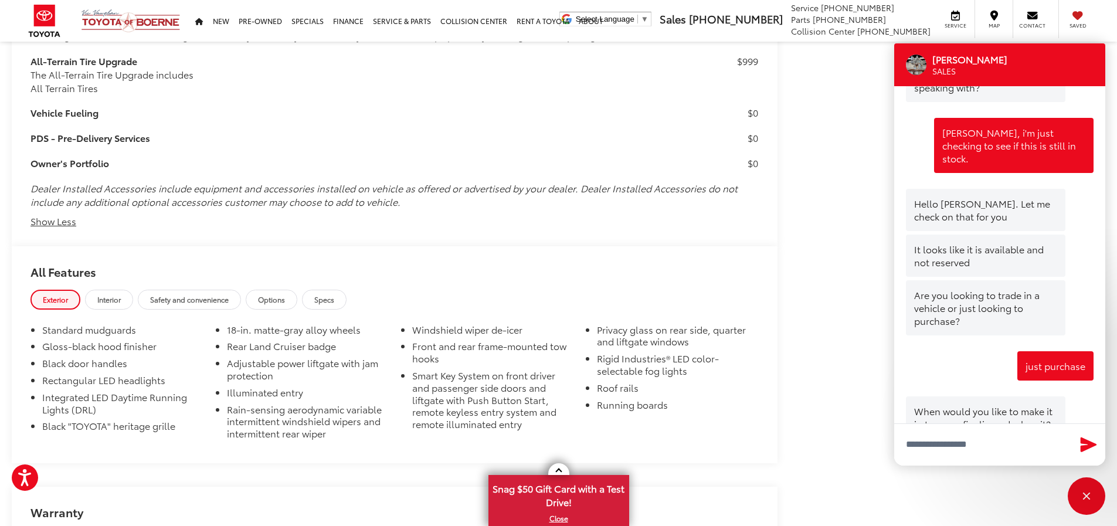
scroll to position [703, 0]
click at [922, 450] on textarea "Type your message" at bounding box center [999, 444] width 211 height 42
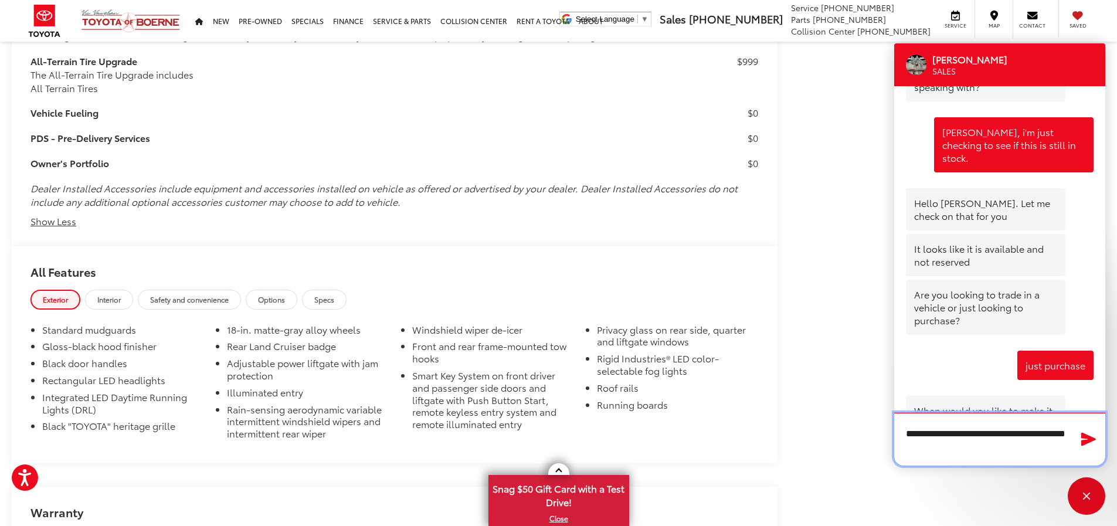
click at [928, 436] on textarea "**********" at bounding box center [999, 439] width 211 height 53
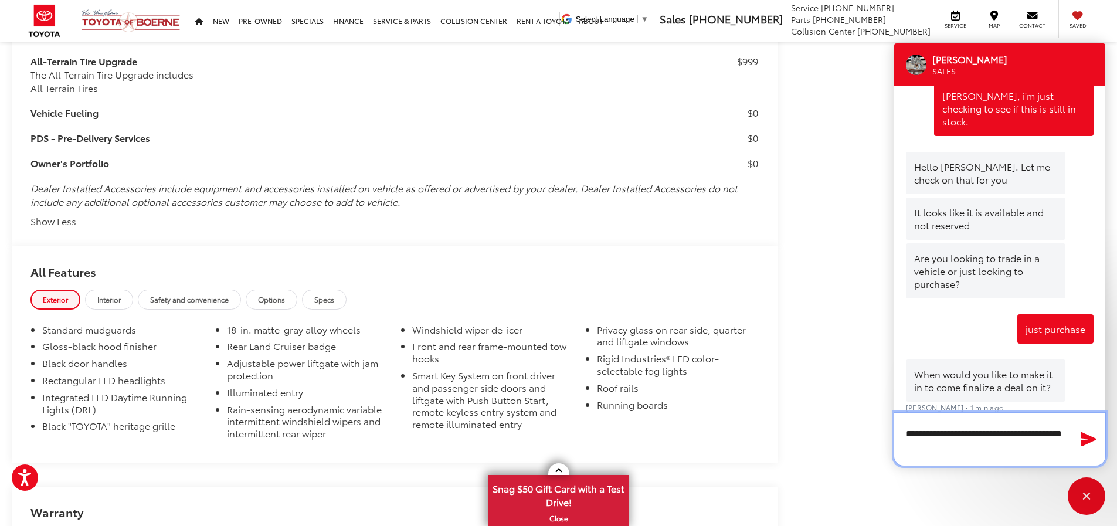
type textarea "**********"
click at [1094, 443] on icon "Send Message" at bounding box center [1088, 438] width 19 height 17
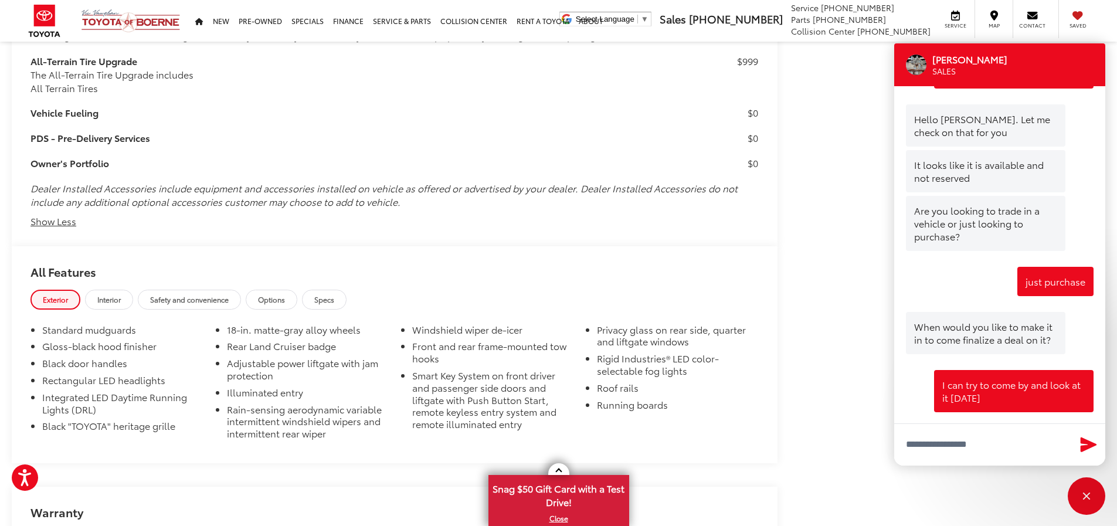
scroll to position [832, 0]
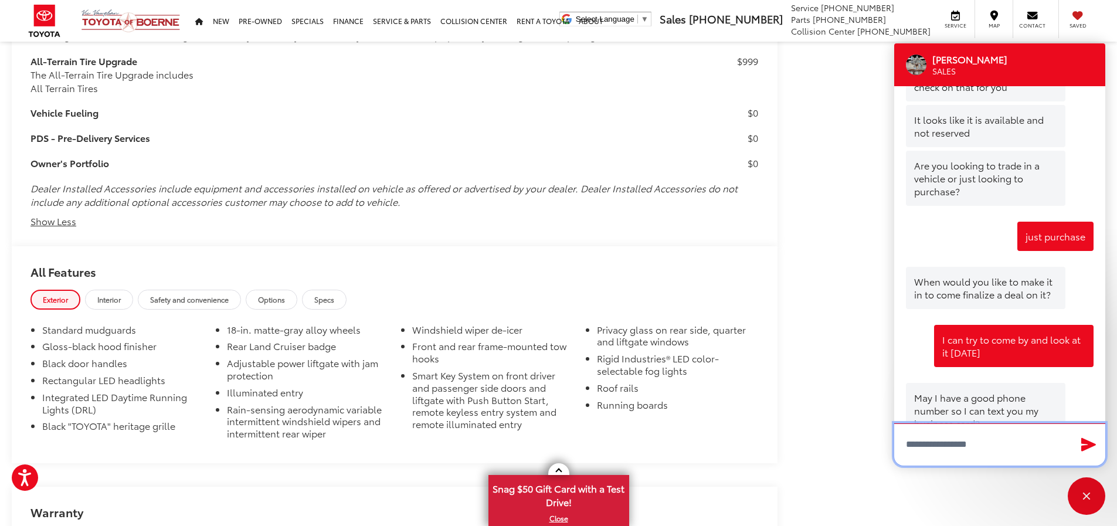
click at [908, 446] on textarea "Type your message" at bounding box center [999, 444] width 211 height 42
type textarea "**********"
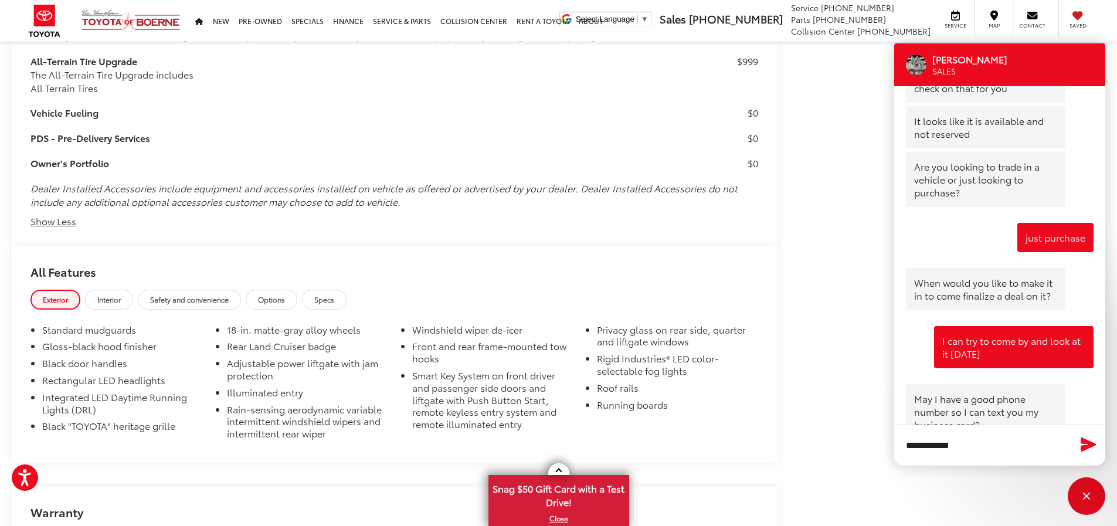
click at [1081, 439] on icon "Send Message" at bounding box center [1088, 444] width 15 height 14
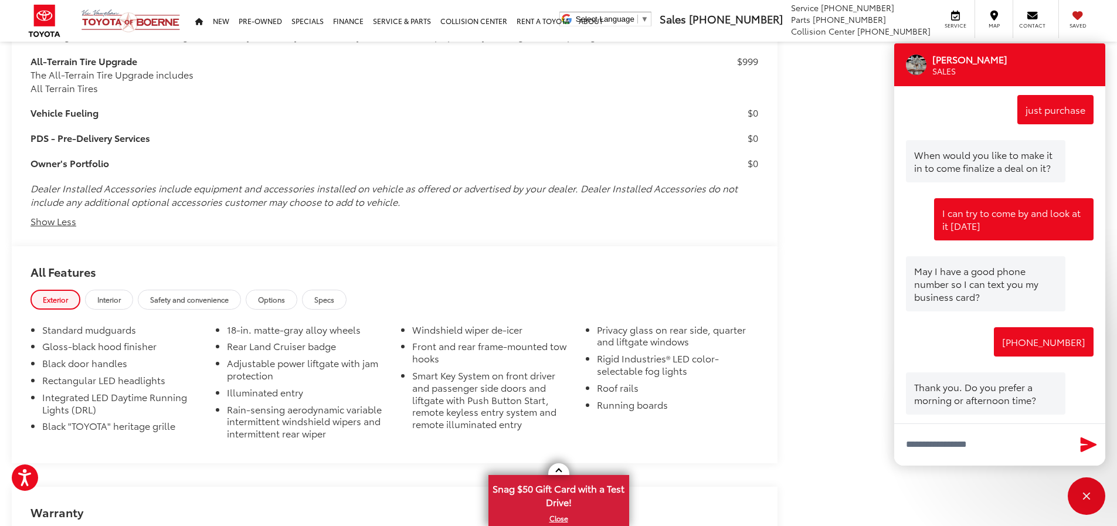
scroll to position [961, 0]
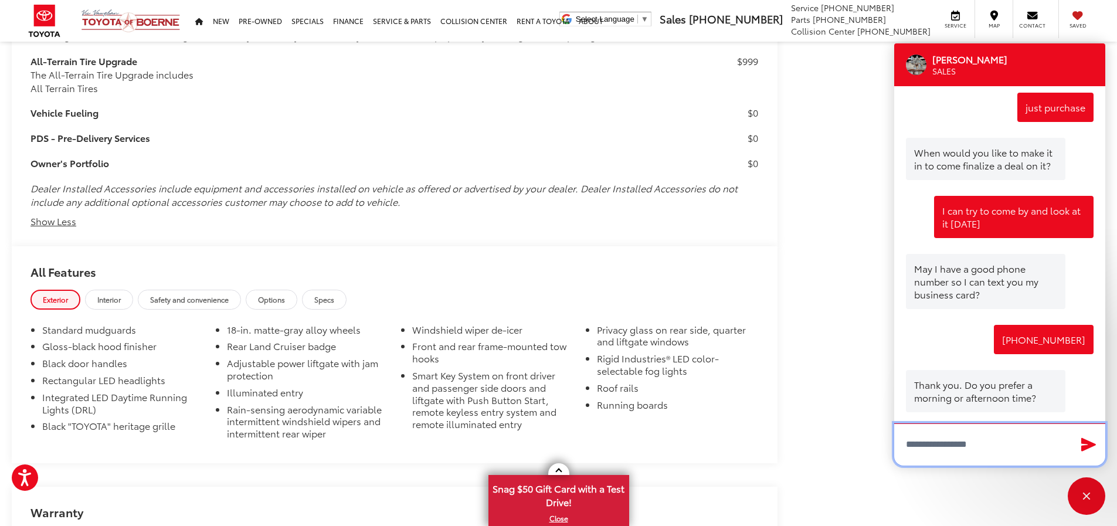
click at [920, 454] on textarea "Type your message" at bounding box center [999, 444] width 211 height 42
type textarea "**********"
click at [1086, 441] on icon "Send Message" at bounding box center [1088, 439] width 15 height 14
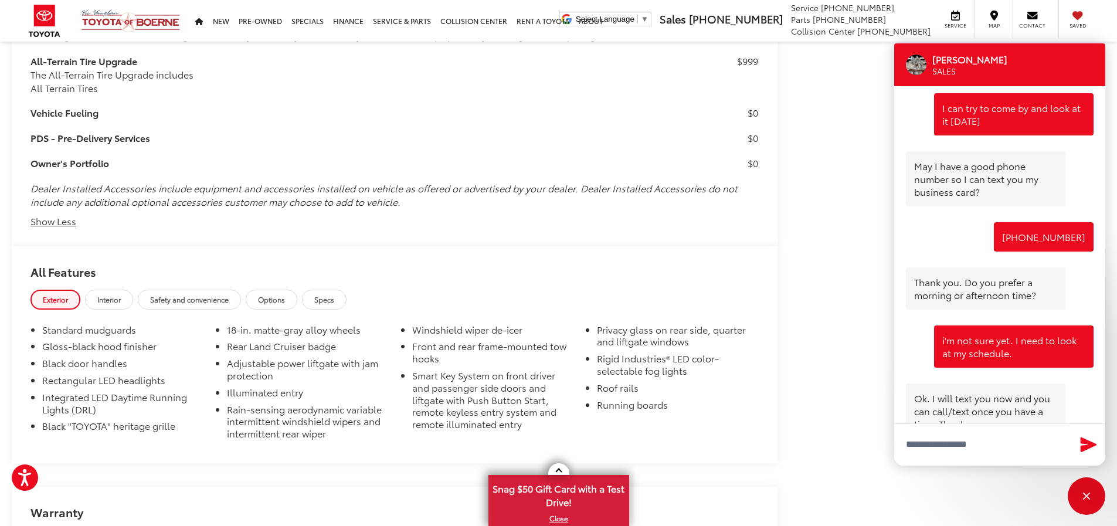
scroll to position [1064, 0]
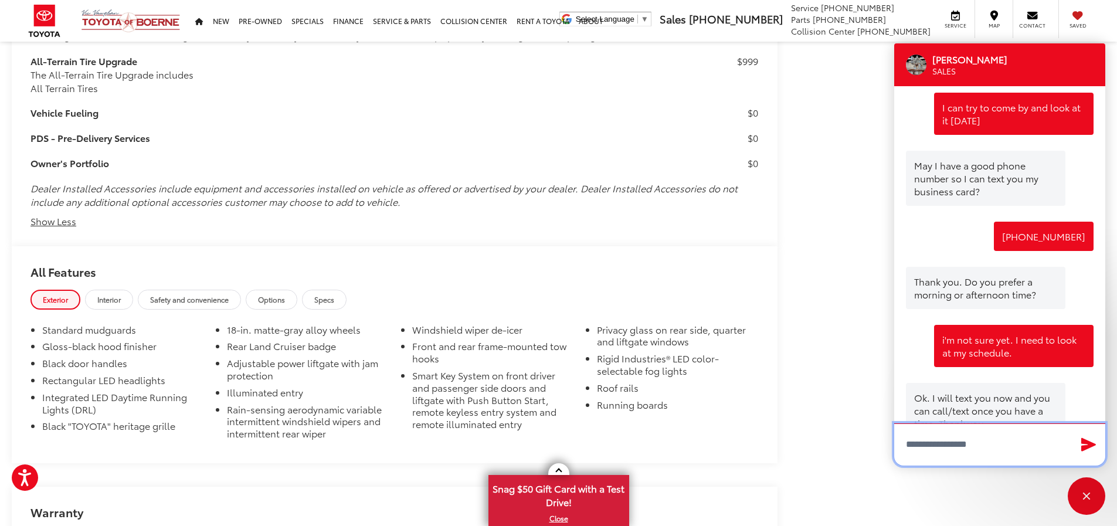
click at [935, 448] on textarea "Type your message" at bounding box center [999, 444] width 211 height 42
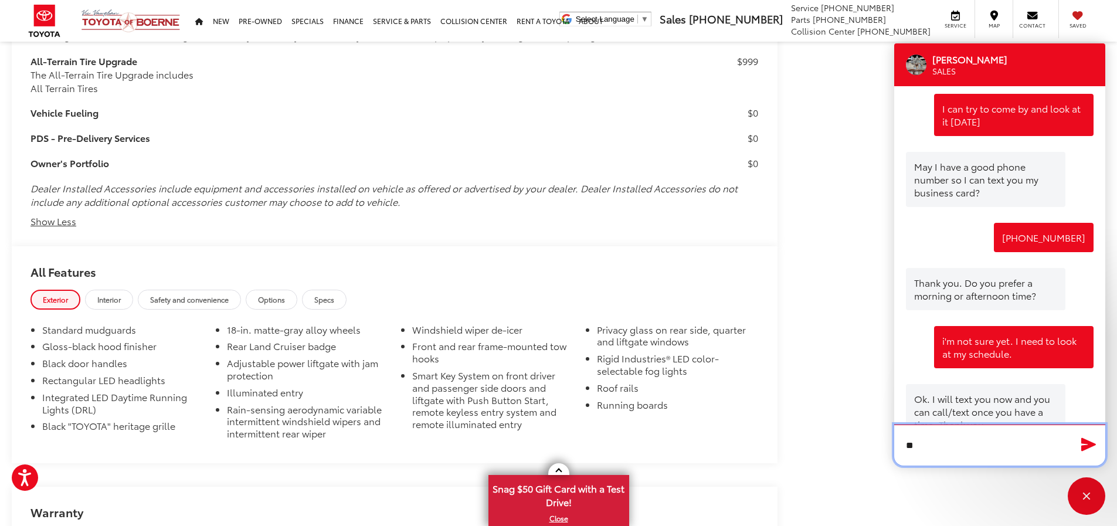
type textarea "*"
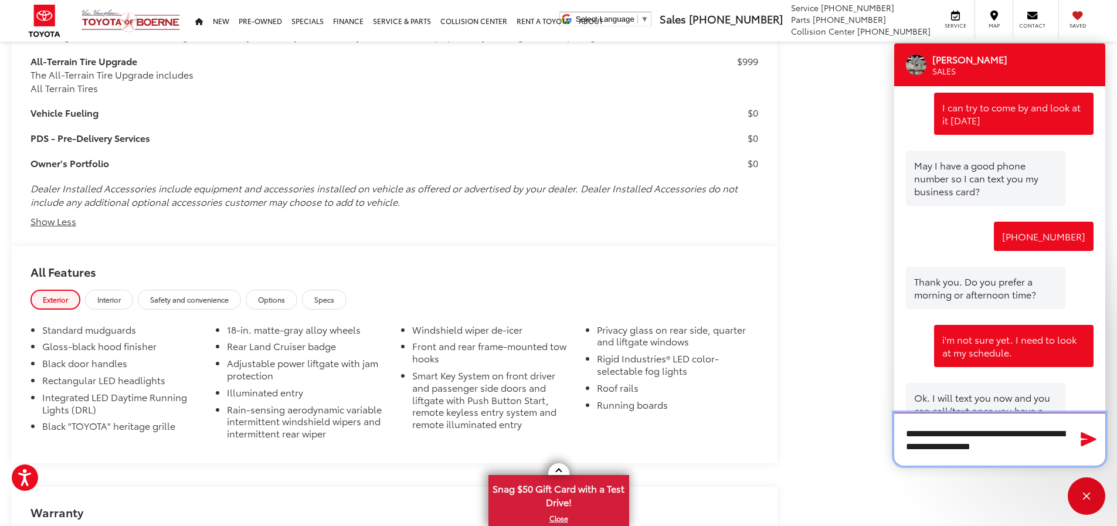
type textarea "**********"
click at [1090, 441] on icon "Send Message" at bounding box center [1088, 439] width 15 height 14
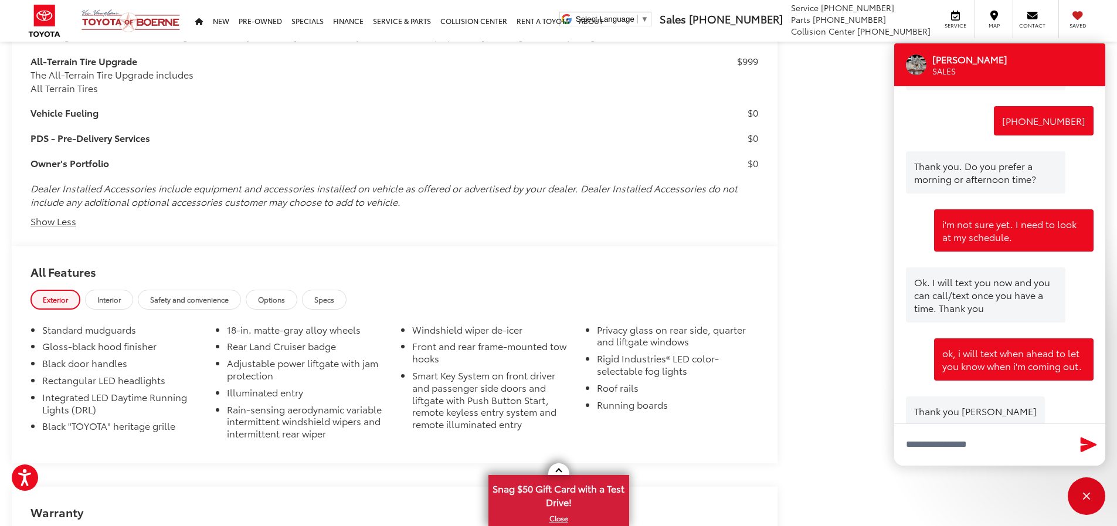
scroll to position [1180, 0]
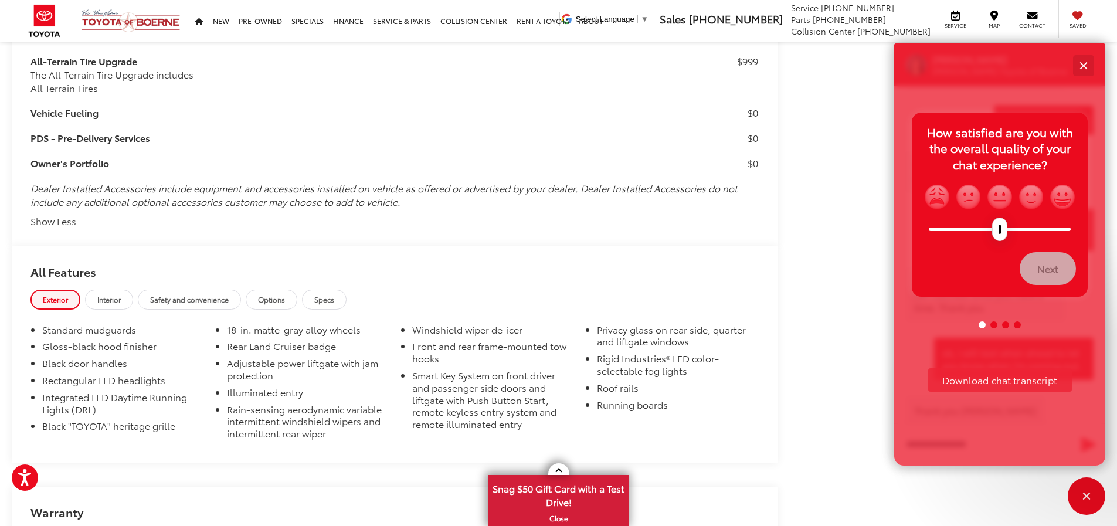
click at [1081, 65] on button "Close" at bounding box center [1082, 65] width 25 height 25
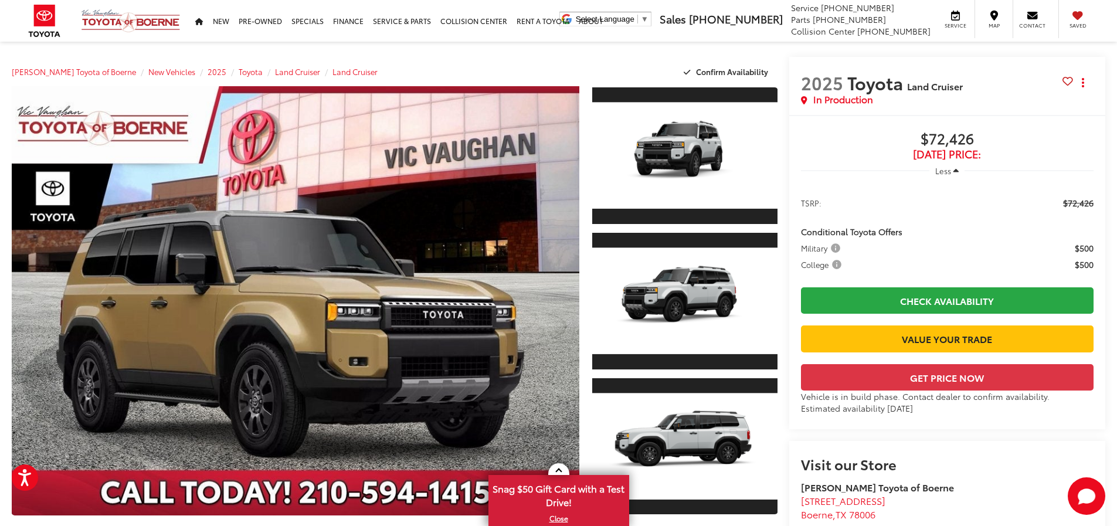
scroll to position [0, 0]
